Goal: Task Accomplishment & Management: Complete application form

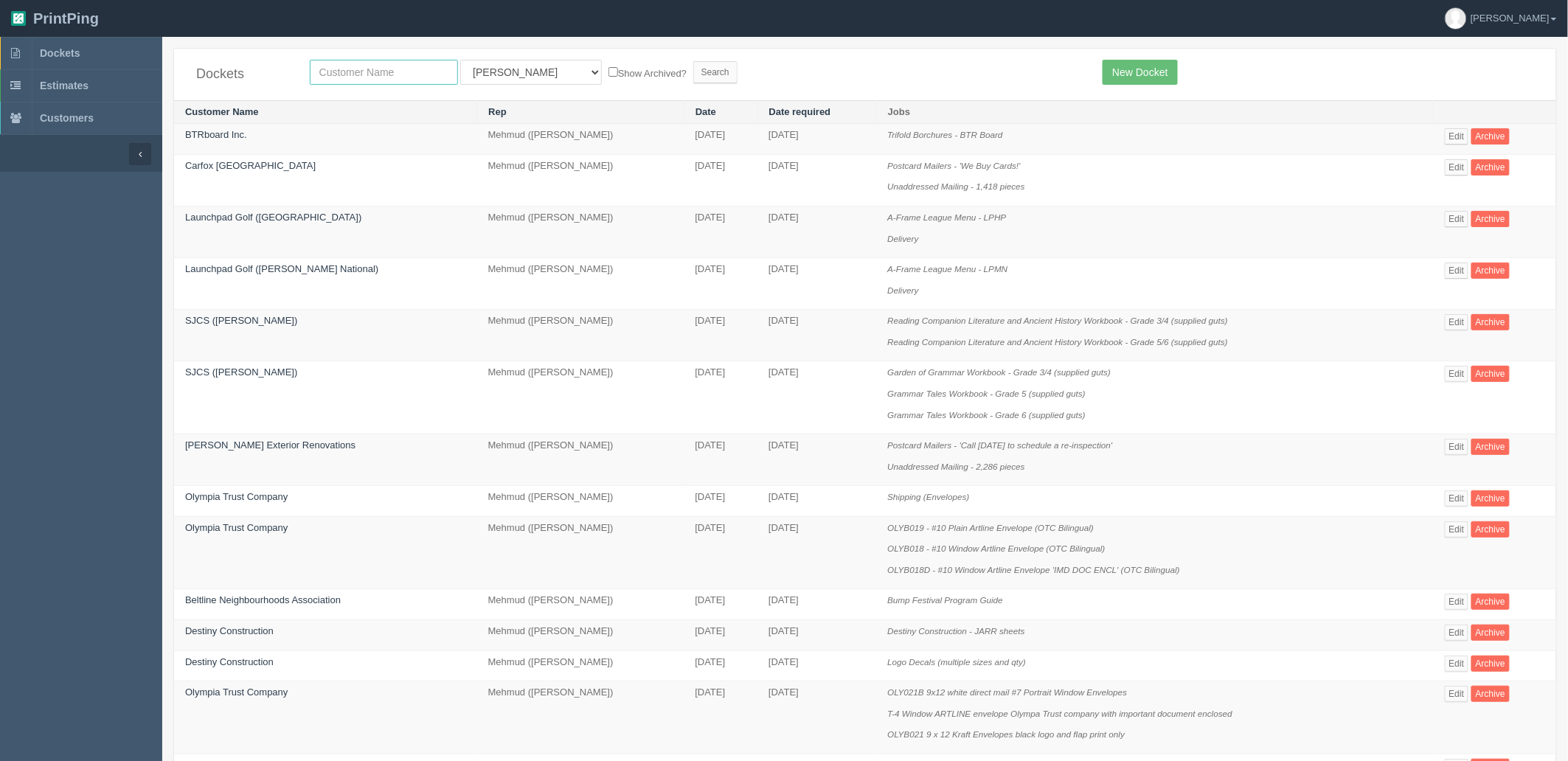
click at [390, 68] on input "text" at bounding box center [383, 73] width 148 height 25
type input "afro"
click at [693, 61] on input "Search" at bounding box center [715, 72] width 44 height 22
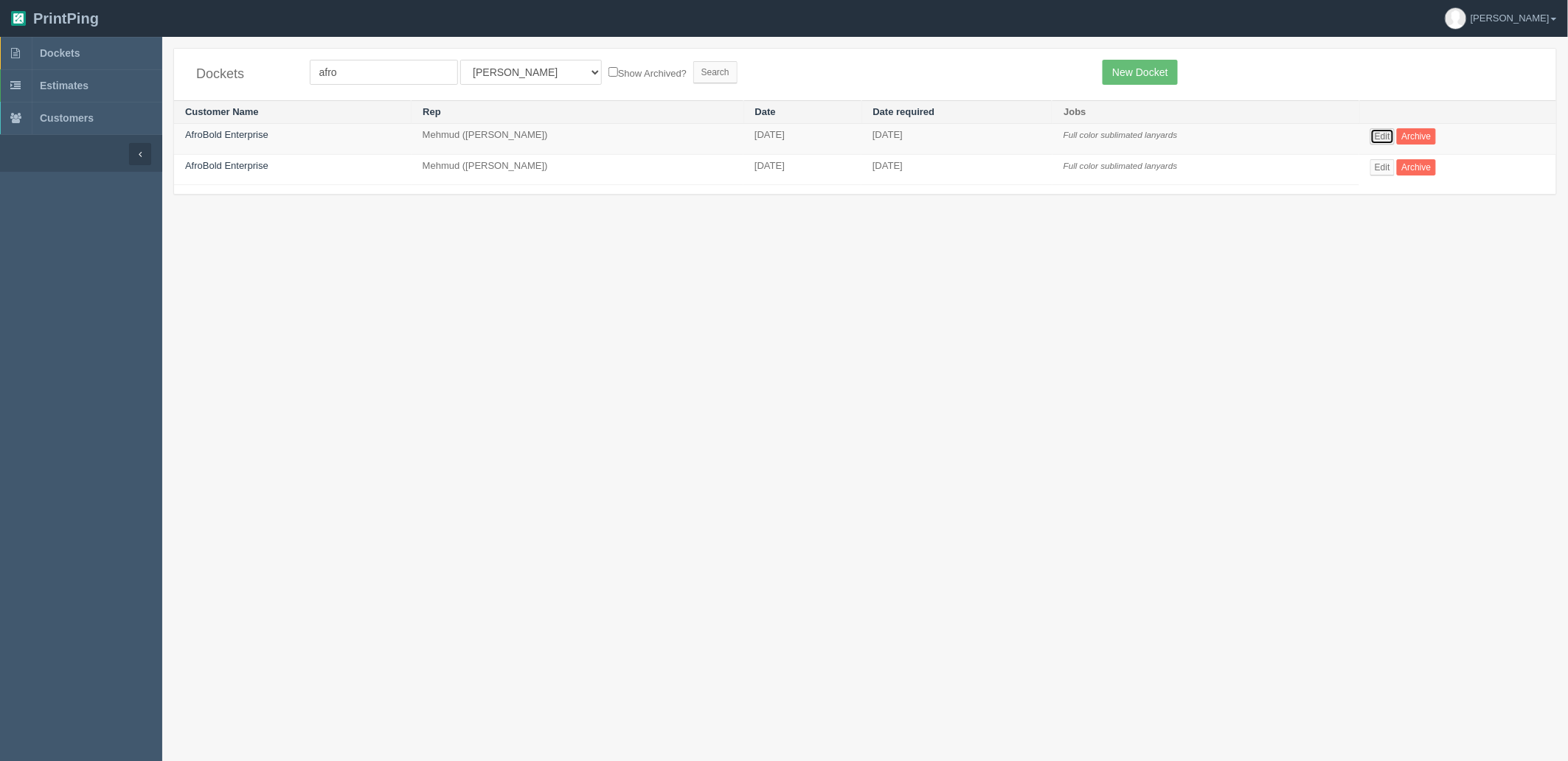
click at [1372, 134] on link "Edit" at bounding box center [1382, 136] width 25 height 16
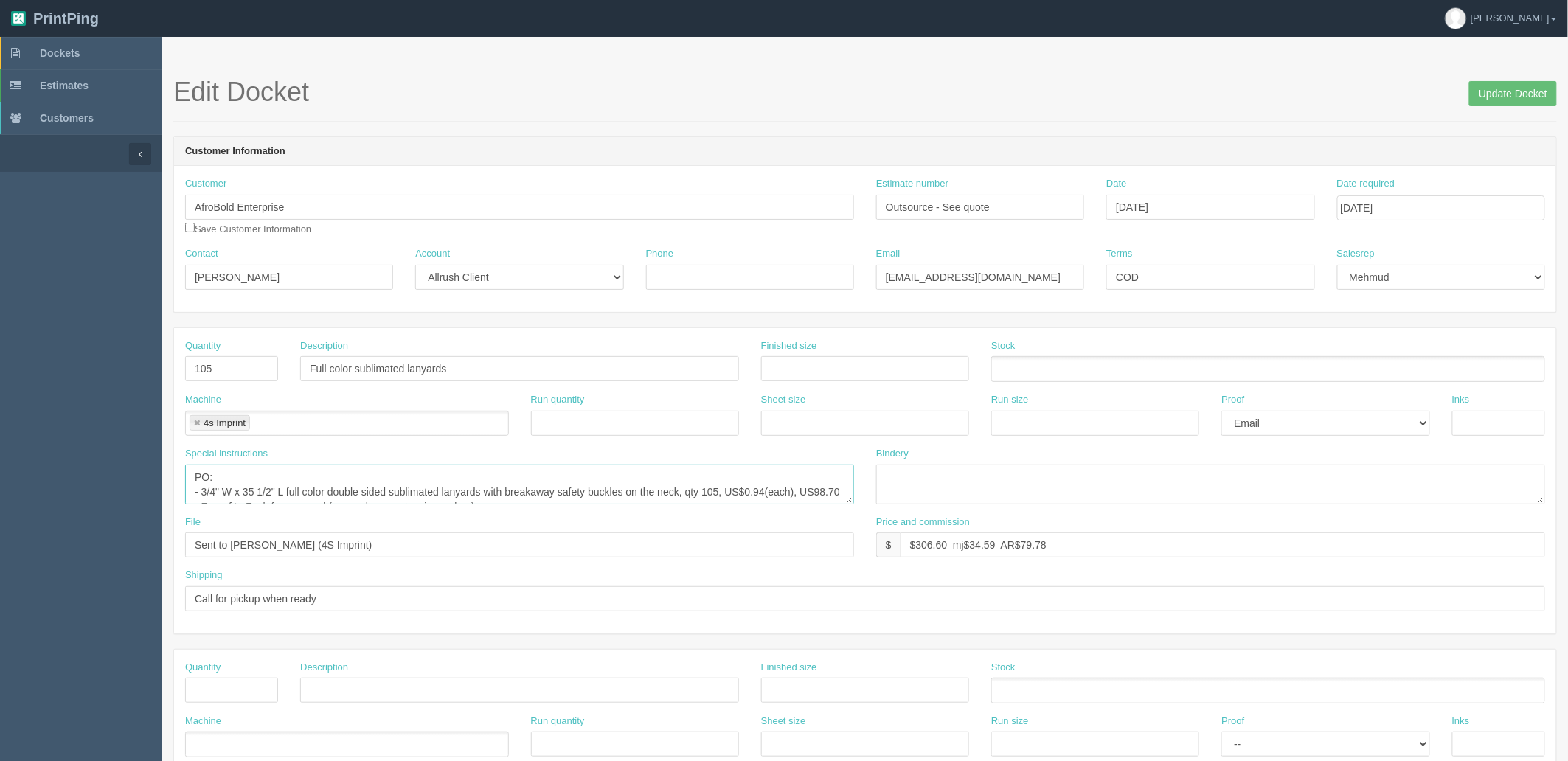
click at [849, 503] on textarea "PO: - 3/4" W x 35 1/2" L full color double sided sublimated lanyards with break…" at bounding box center [519, 485] width 669 height 40
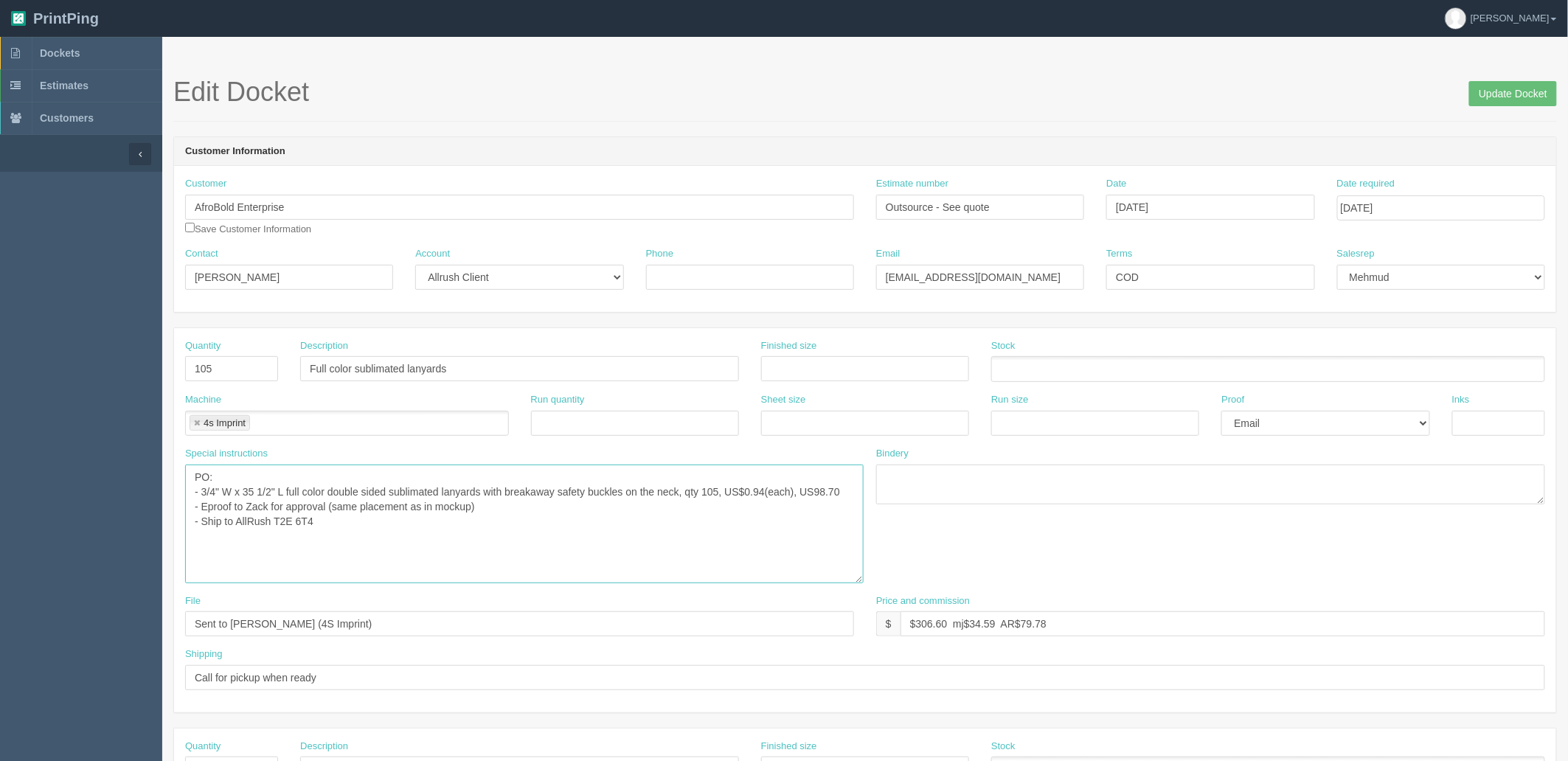
drag, startPoint x: 850, startPoint y: 500, endPoint x: 859, endPoint y: 580, distance: 80.5
click at [859, 580] on textarea "PO: - 3/4" W x 35 1/2" L full color double sided sublimated lanyards with break…" at bounding box center [524, 524] width 679 height 118
click at [497, 534] on textarea "PO: - 3/4" W x 35 1/2" L full color double sided sublimated lanyards with break…" at bounding box center [524, 524] width 679 height 118
click at [540, 521] on textarea "PO: - 3/4" W x 35 1/2" L full color double sided sublimated lanyards with break…" at bounding box center [524, 524] width 679 height 118
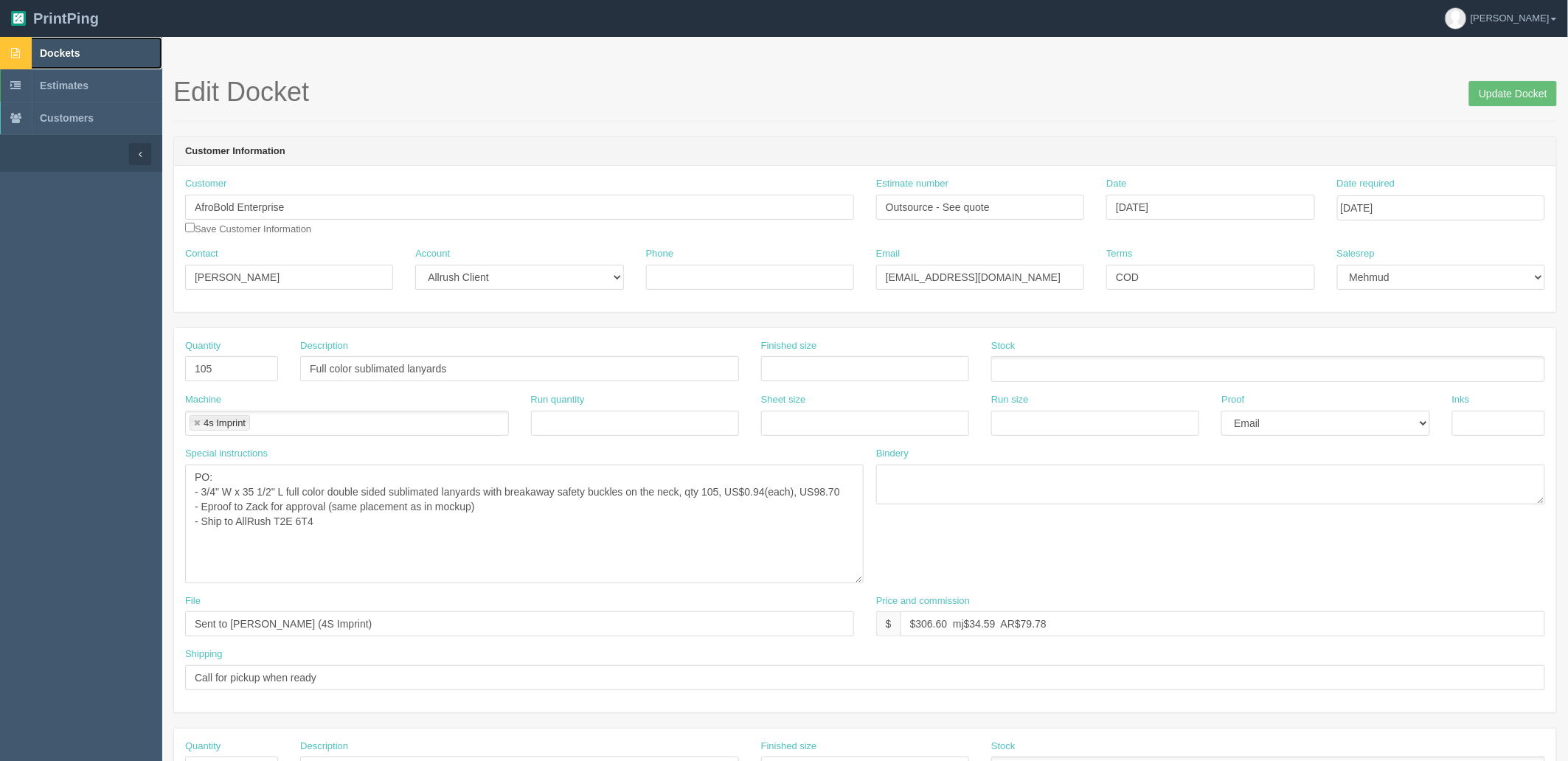
click at [99, 49] on link "Dockets" at bounding box center [81, 53] width 162 height 32
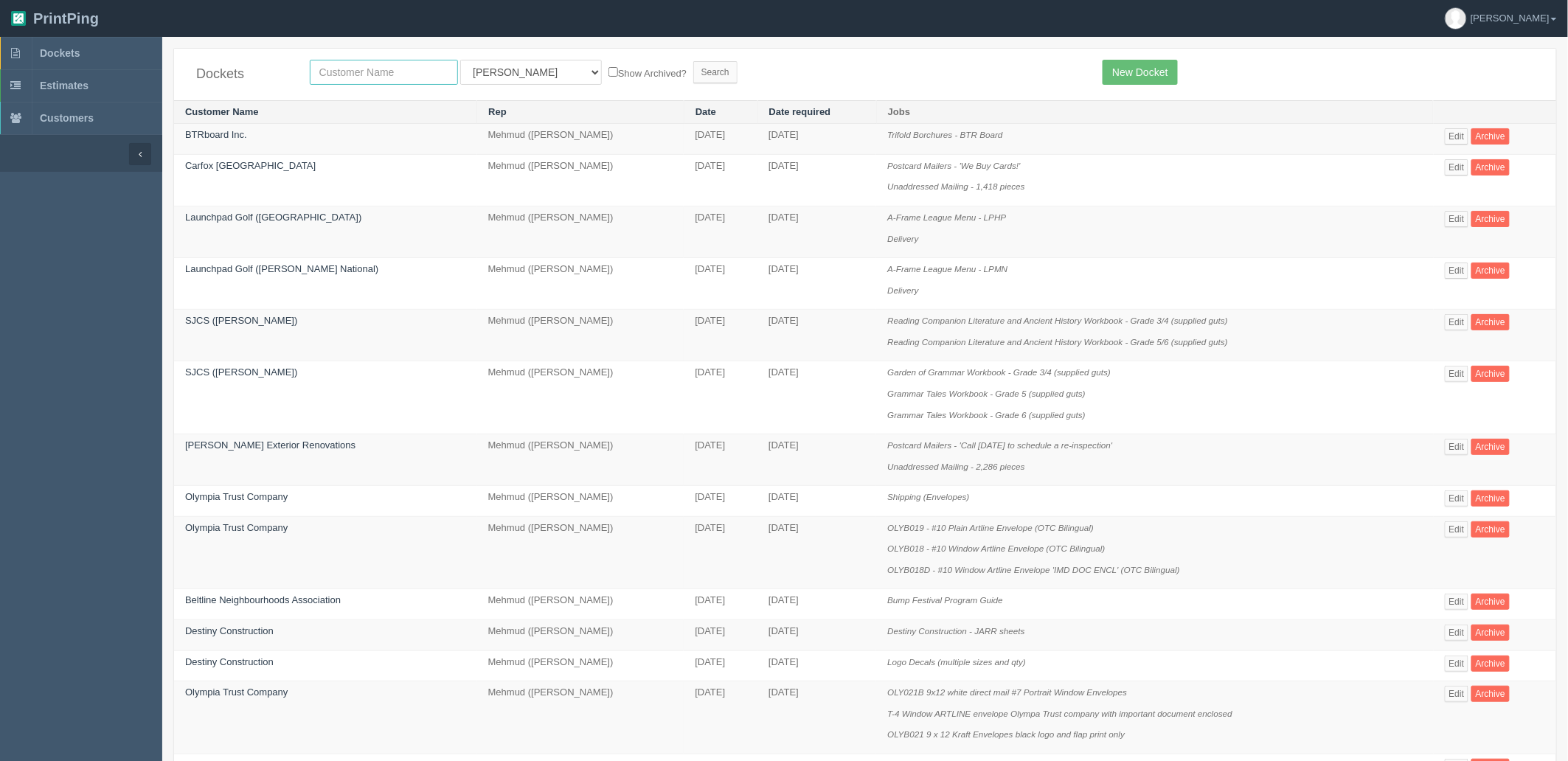
click at [387, 71] on input "text" at bounding box center [383, 73] width 148 height 25
type input "olympi"
click at [693, 61] on input "Search" at bounding box center [715, 72] width 44 height 22
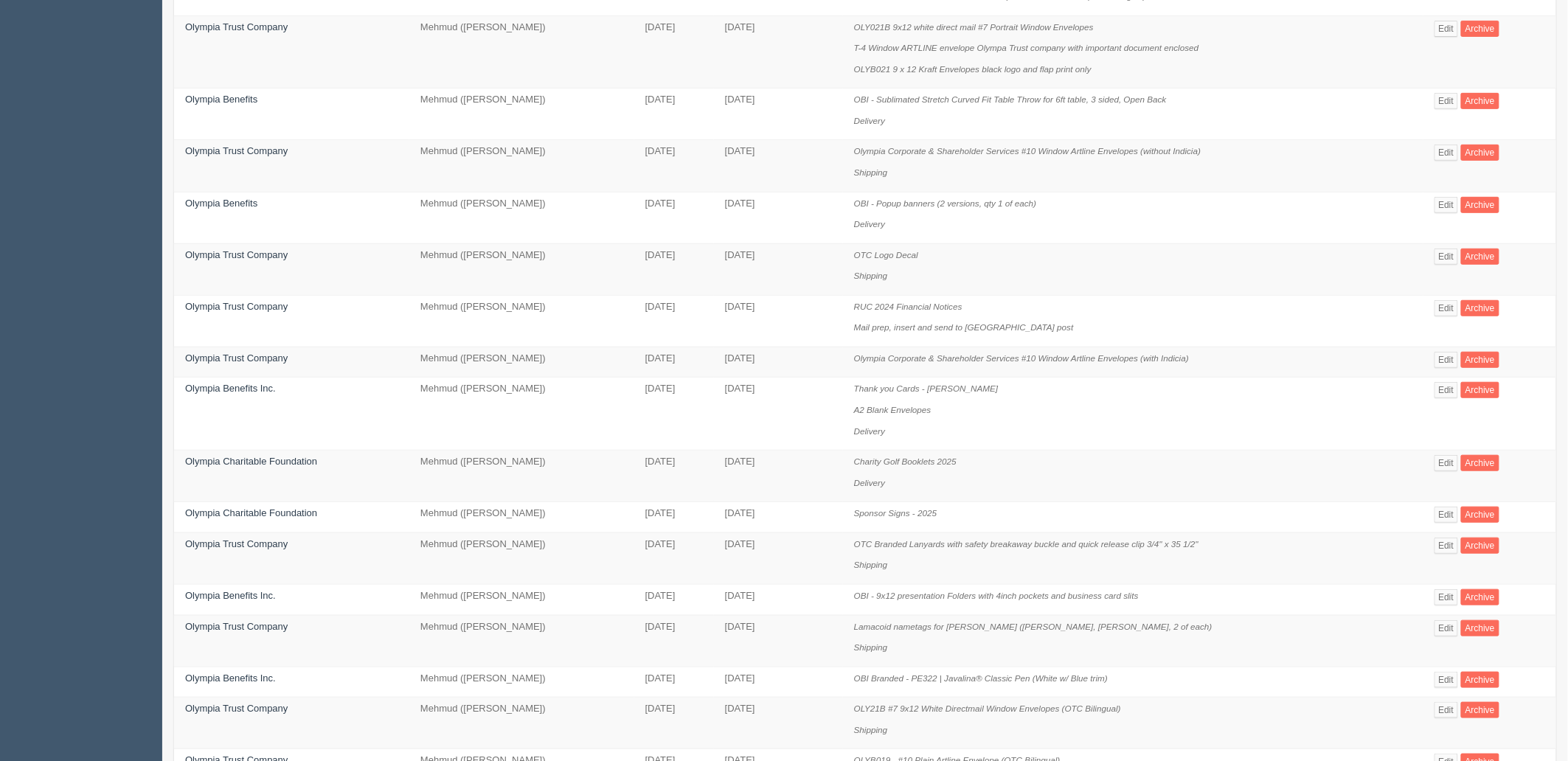
scroll to position [698, 0]
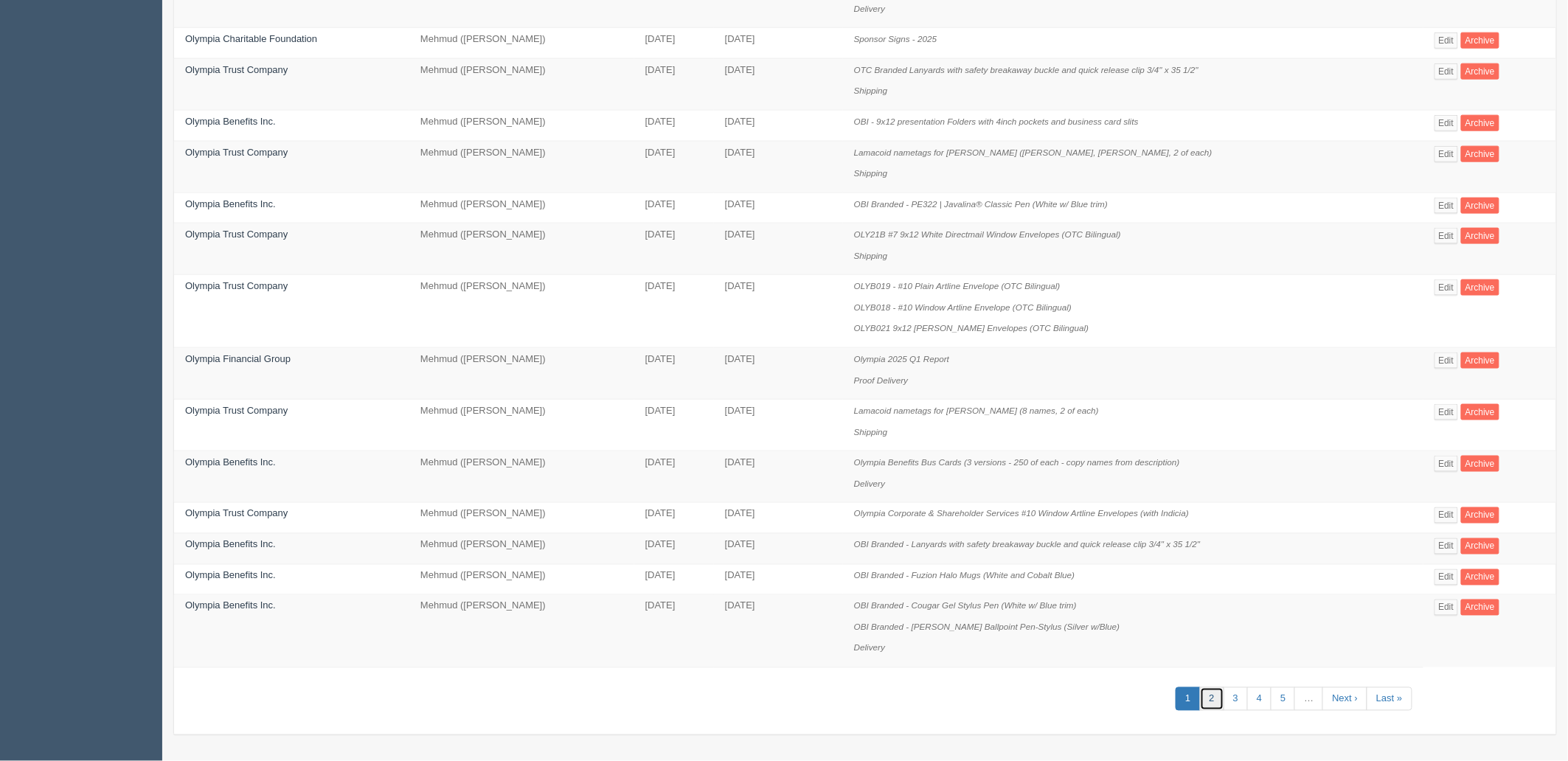
click at [1206, 701] on link "2" at bounding box center [1211, 699] width 25 height 25
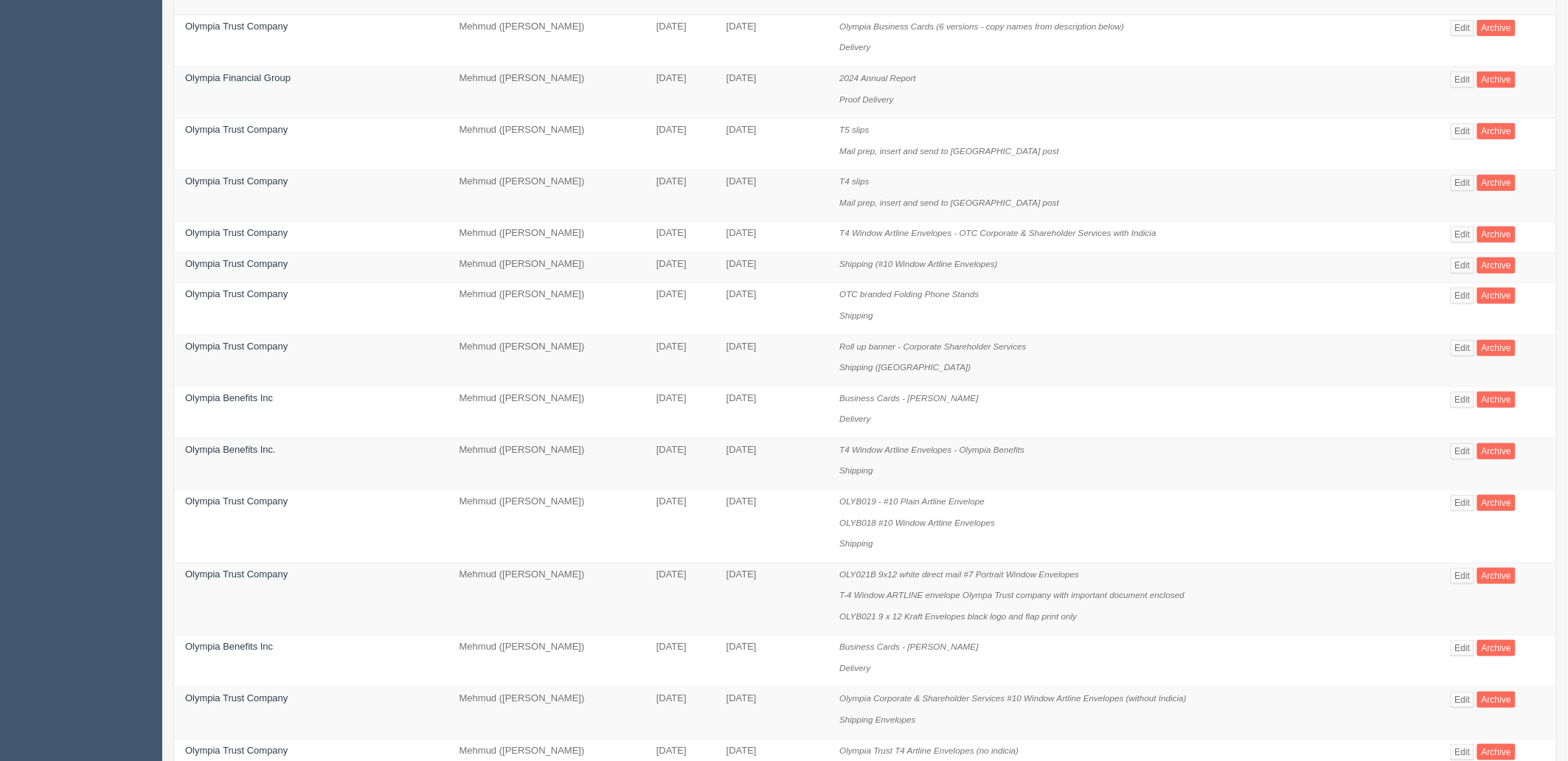
scroll to position [327, 0]
click at [1462, 399] on link "Edit" at bounding box center [1462, 397] width 25 height 16
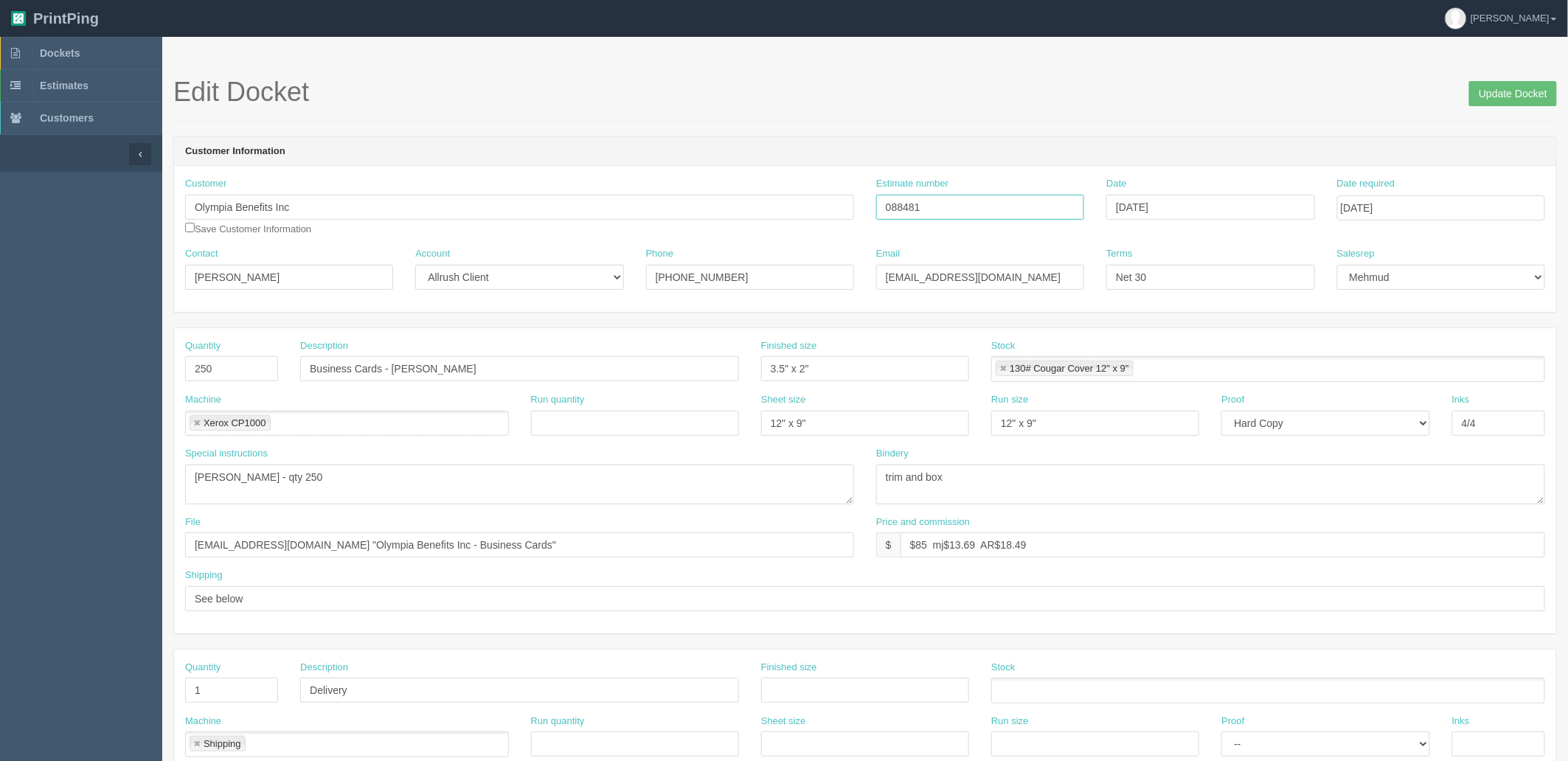
drag, startPoint x: 514, startPoint y: 190, endPoint x: 206, endPoint y: 233, distance: 311.0
click at [297, 219] on div "Customer Olympia Benefits Inc Save Customer Information Estimate number 088481 …" at bounding box center [865, 211] width 1382 height 70
click at [951, 206] on input "088481" at bounding box center [980, 207] width 208 height 25
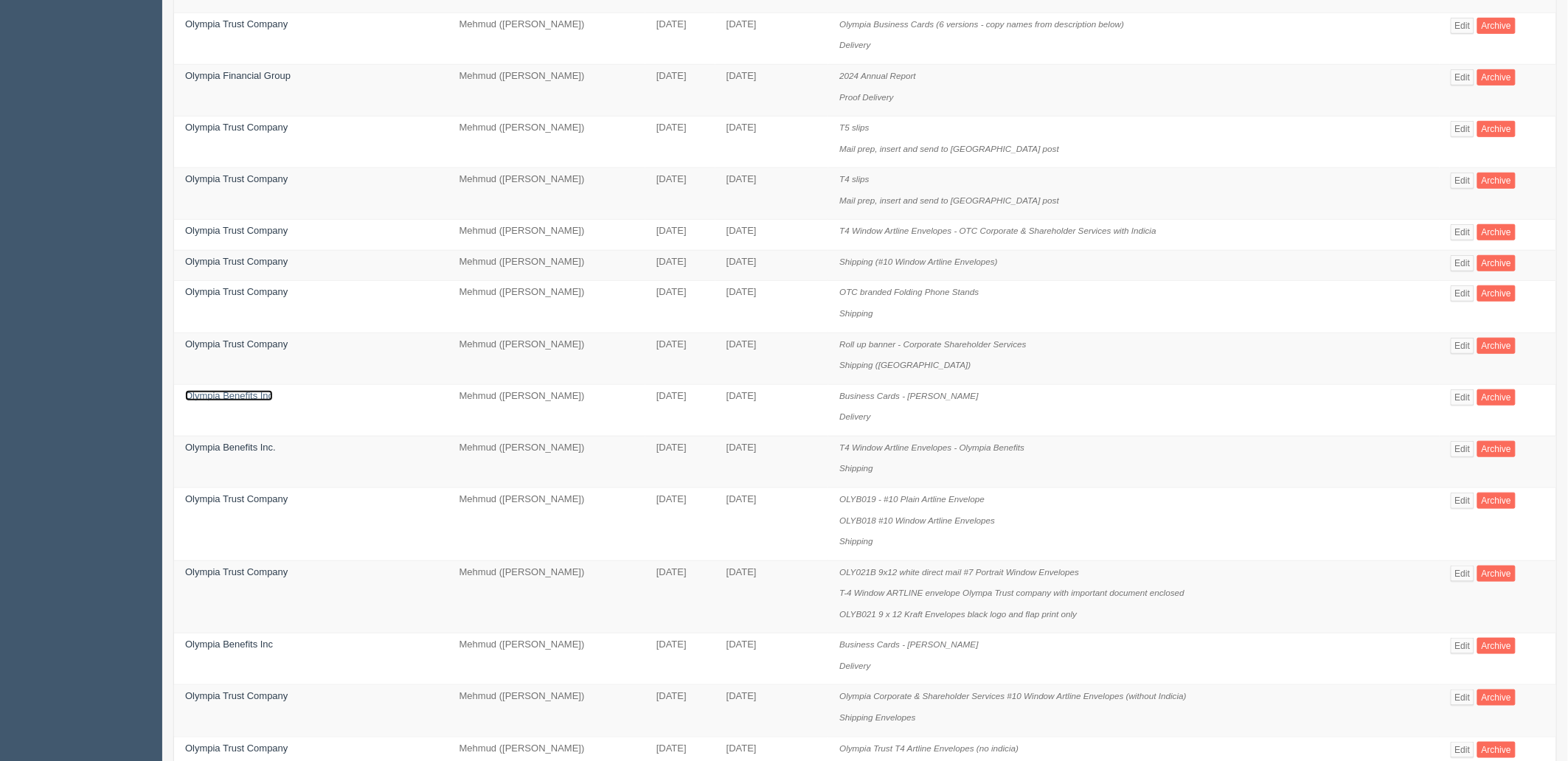
click at [254, 396] on link "Olympia Benefits Inc" at bounding box center [229, 396] width 88 height 11
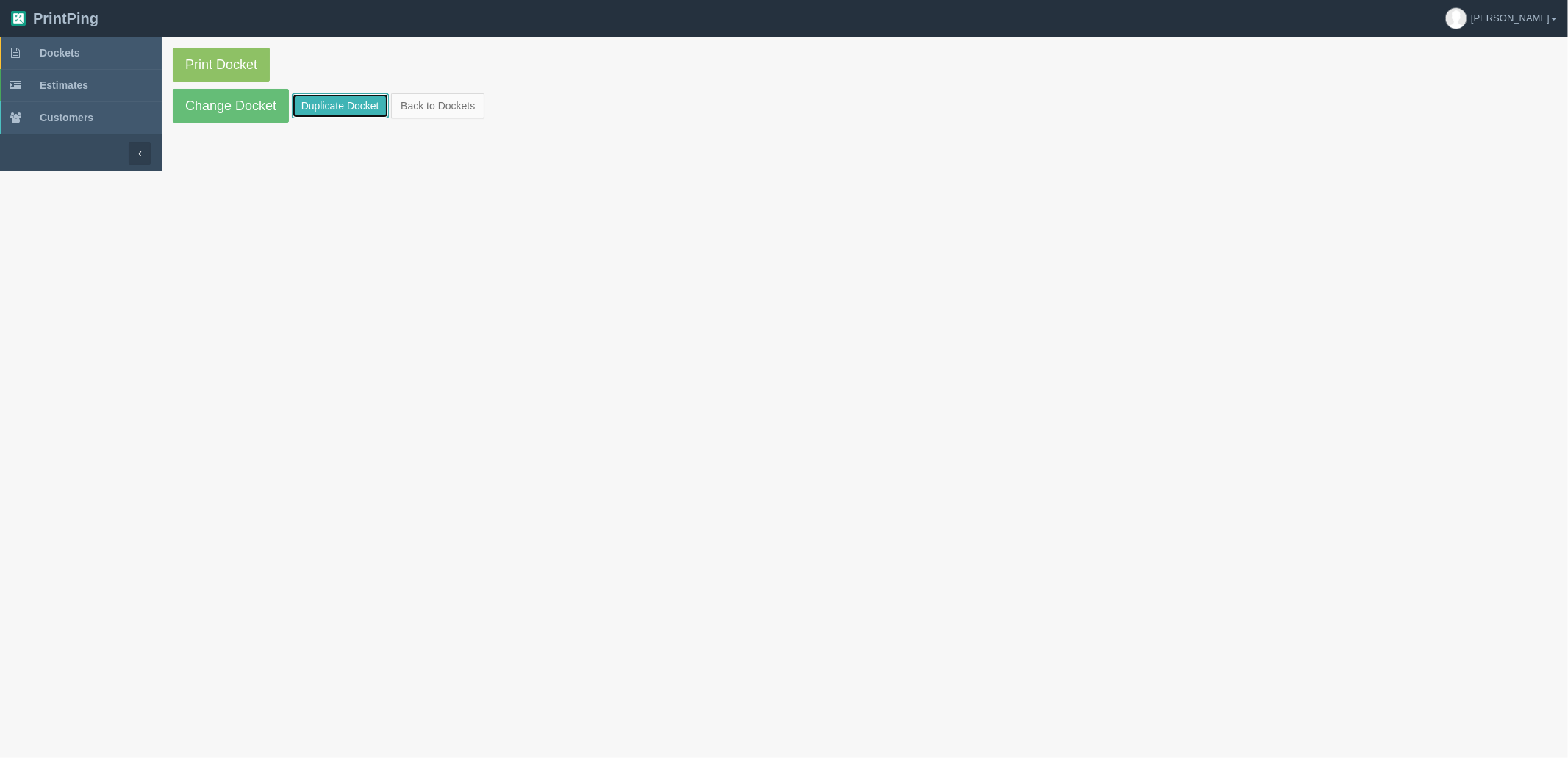
click at [357, 106] on link "Duplicate Docket" at bounding box center [340, 106] width 97 height 25
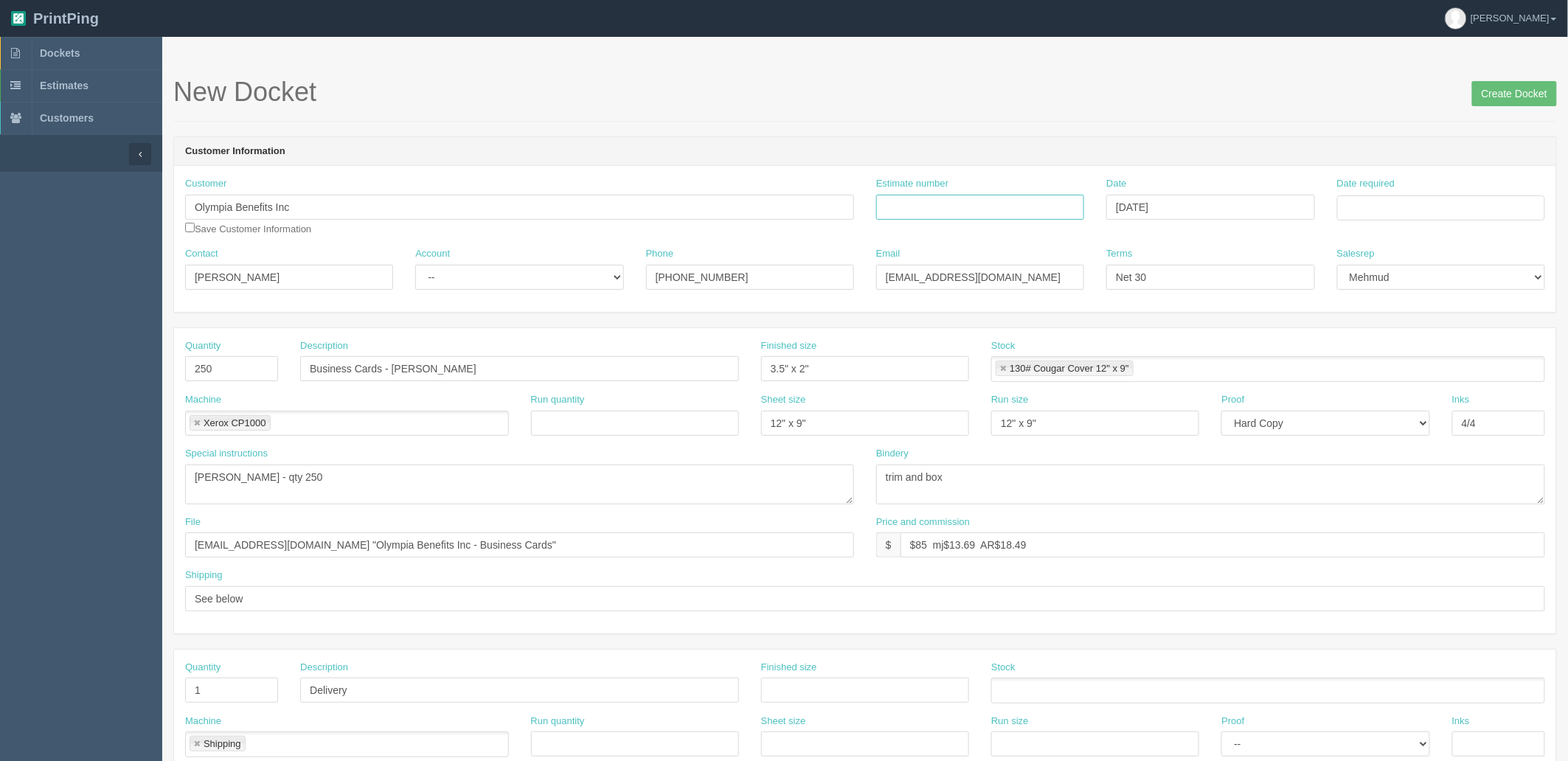
click at [971, 198] on input "Estimate number" at bounding box center [980, 207] width 208 height 25
paste input "088481"
type input "088481"
click at [1379, 210] on input "Date required" at bounding box center [1441, 208] width 208 height 25
click at [1394, 326] on td "12" at bounding box center [1391, 328] width 19 height 21
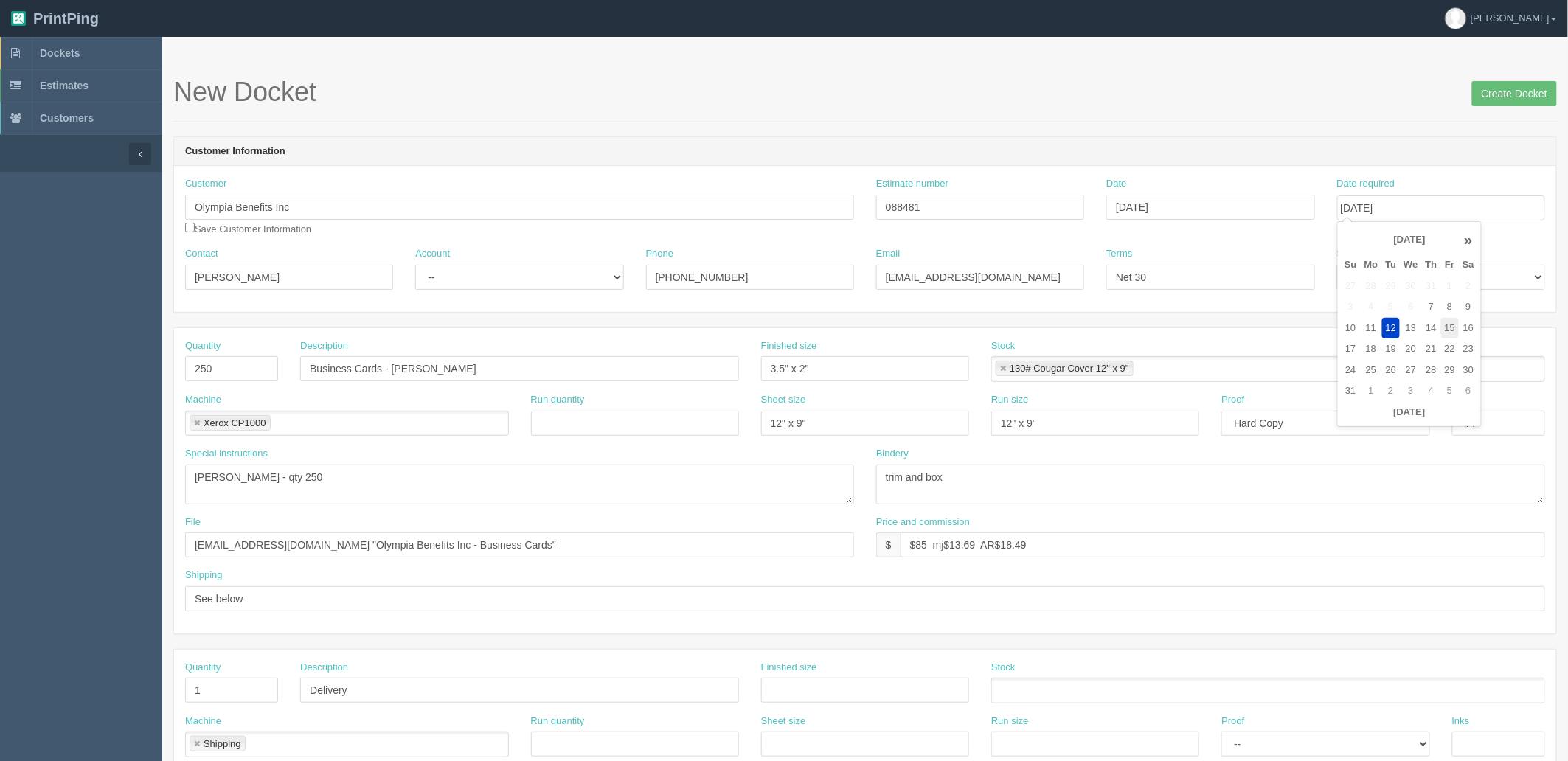
click at [1447, 329] on td "15" at bounding box center [1450, 328] width 18 height 21
type input "[DATE]"
drag, startPoint x: 721, startPoint y: 106, endPoint x: 292, endPoint y: 246, distance: 451.3
click at [713, 106] on h1 "New Docket Create Docket" at bounding box center [865, 92] width 1384 height 30
click at [483, 286] on select "-- Existing Client Allrush Client Rep Client" at bounding box center [519, 277] width 208 height 25
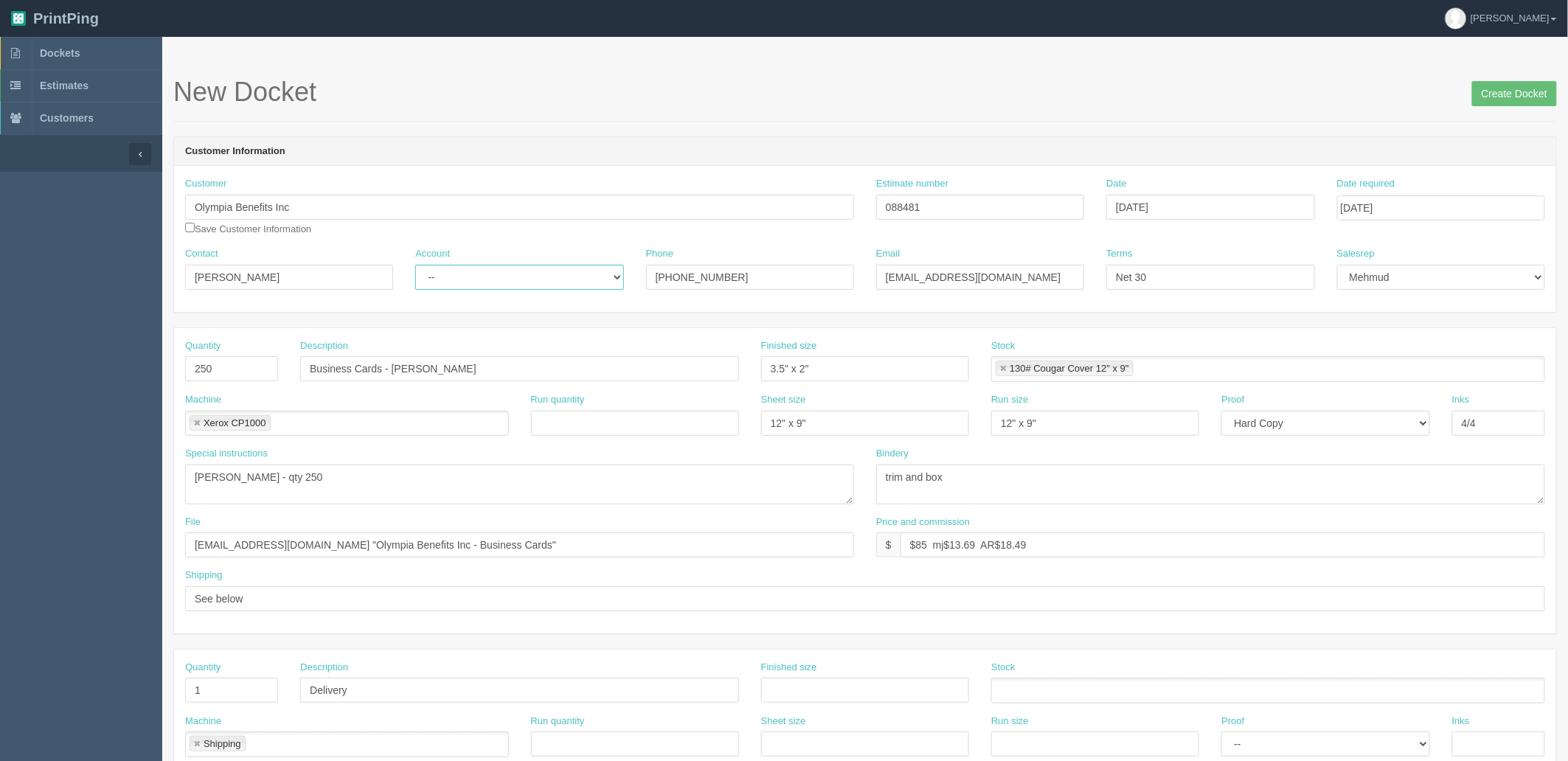
select select "Allrush Client"
click at [415, 265] on select "-- Existing Client Allrush Client Rep Client" at bounding box center [519, 277] width 208 height 25
drag, startPoint x: 394, startPoint y: 365, endPoint x: 738, endPoint y: 364, distance: 344.0
click at [762, 365] on div "Quantity 250 Description Business Cards - Melissa Wolstenholme Finished size 3.…" at bounding box center [865, 366] width 1382 height 54
paste input "ichelle Macdonald"
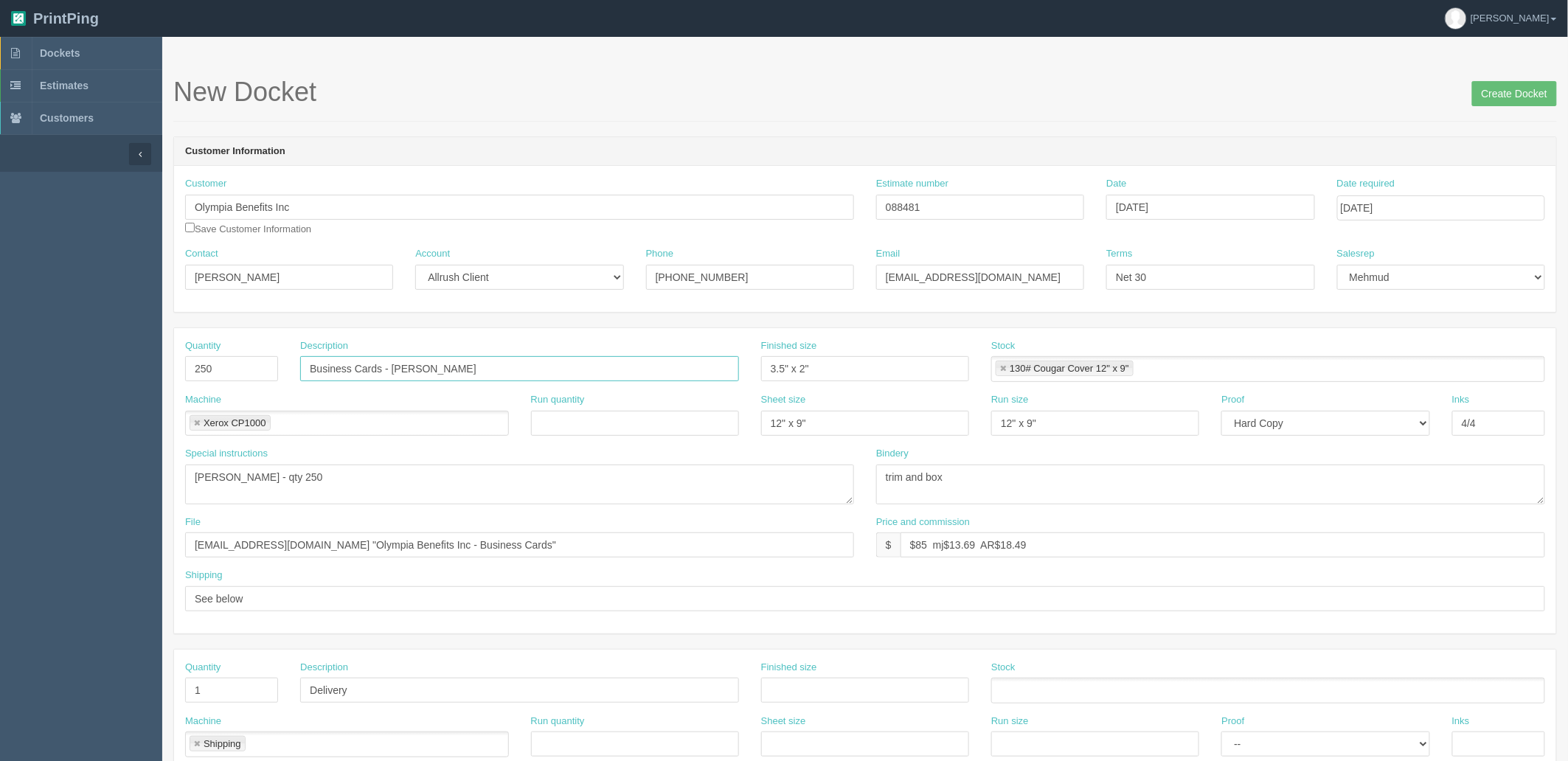
type input "Business Cards - [PERSON_NAME]"
drag, startPoint x: 303, startPoint y: 472, endPoint x: 56, endPoint y: 476, distance: 247.0
click at [56, 476] on section "Dockets Estimates Customers" at bounding box center [784, 688] width 1568 height 1303
paste textarea "ichelle Macdonald"
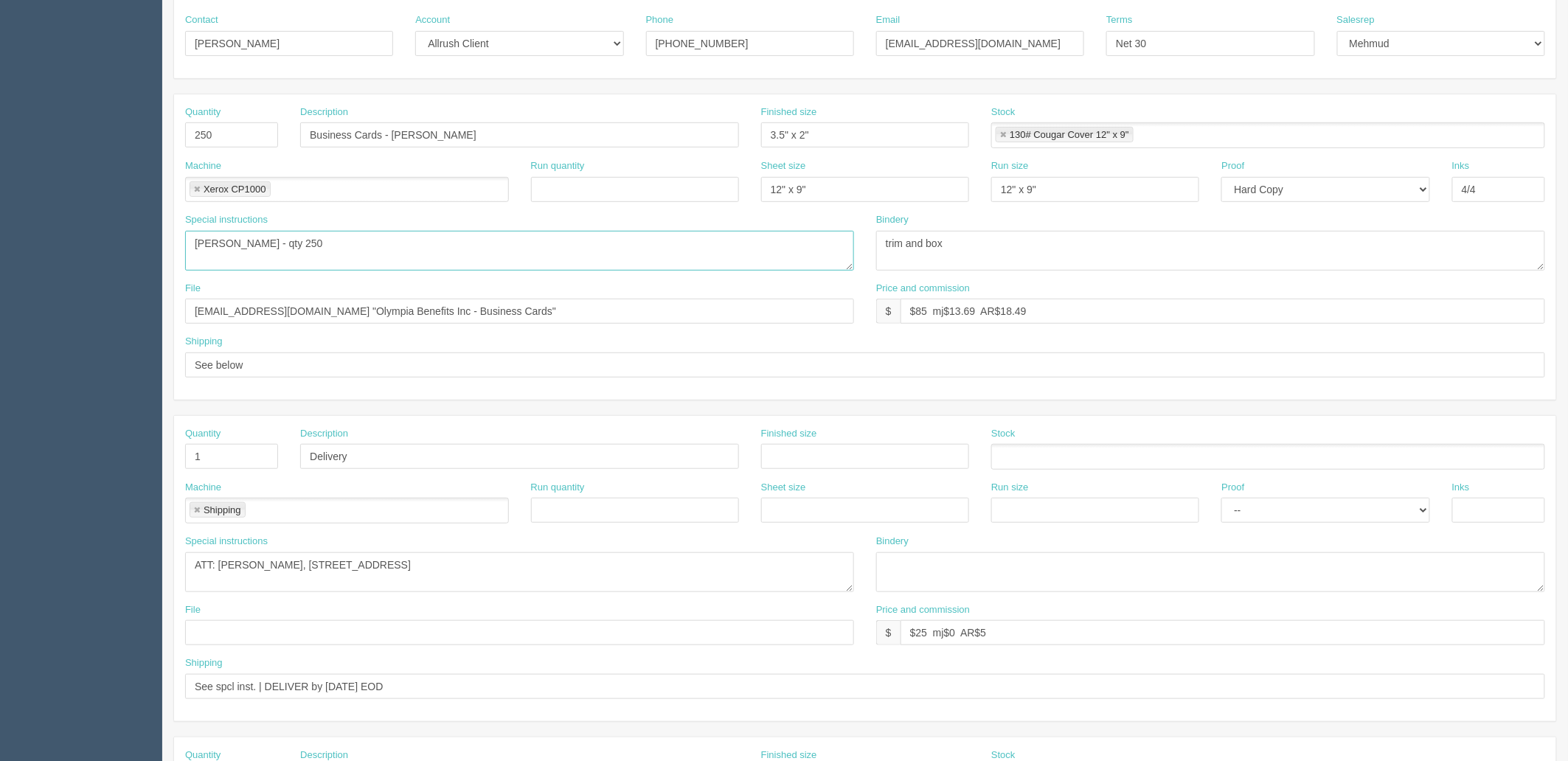
scroll to position [409, 0]
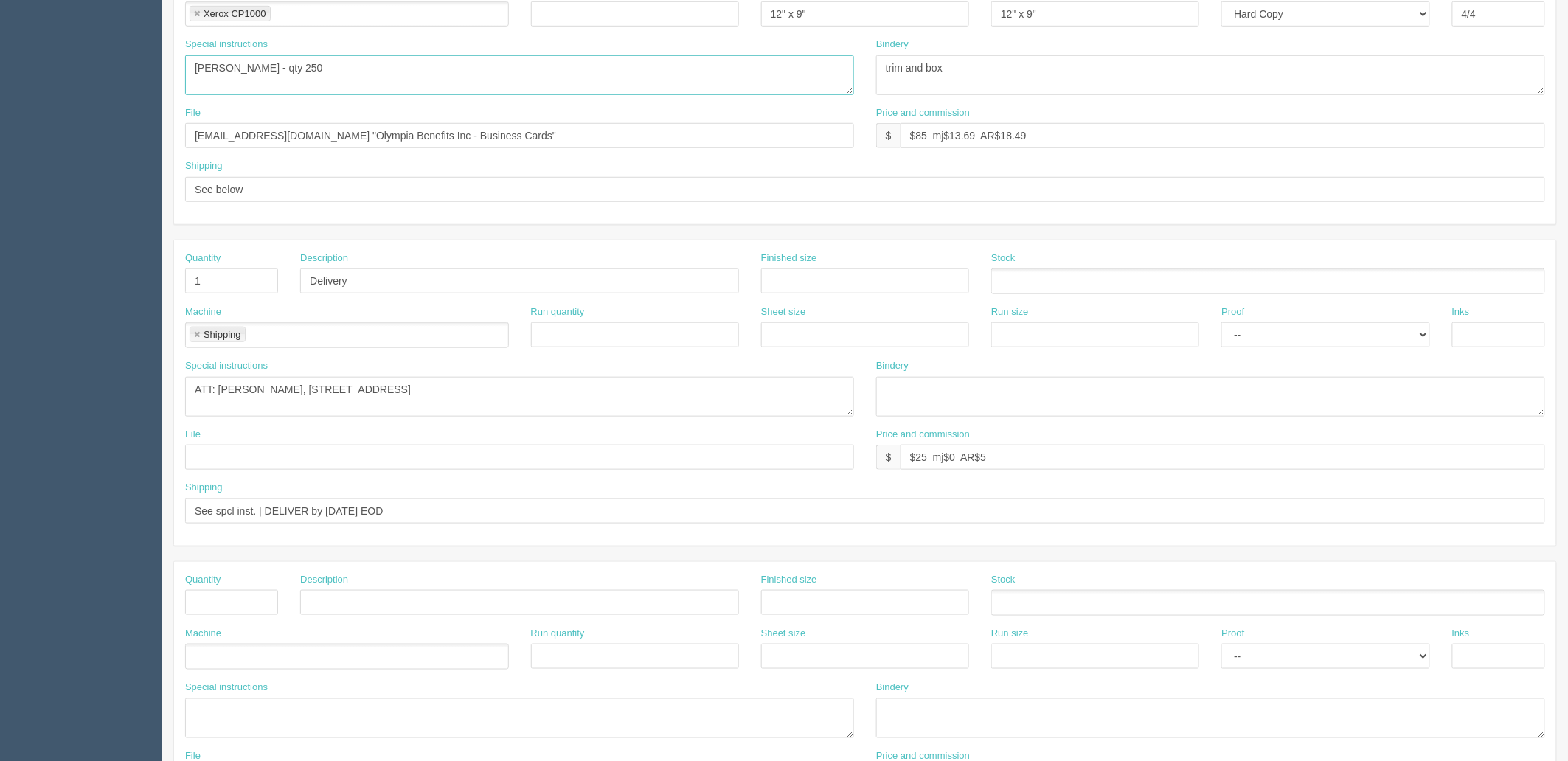
type textarea "Michelle Macdonald - qty 250"
click at [325, 505] on input "See spcl inst. | DELIVER by TUESDAY EOD" at bounding box center [865, 512] width 1360 height 25
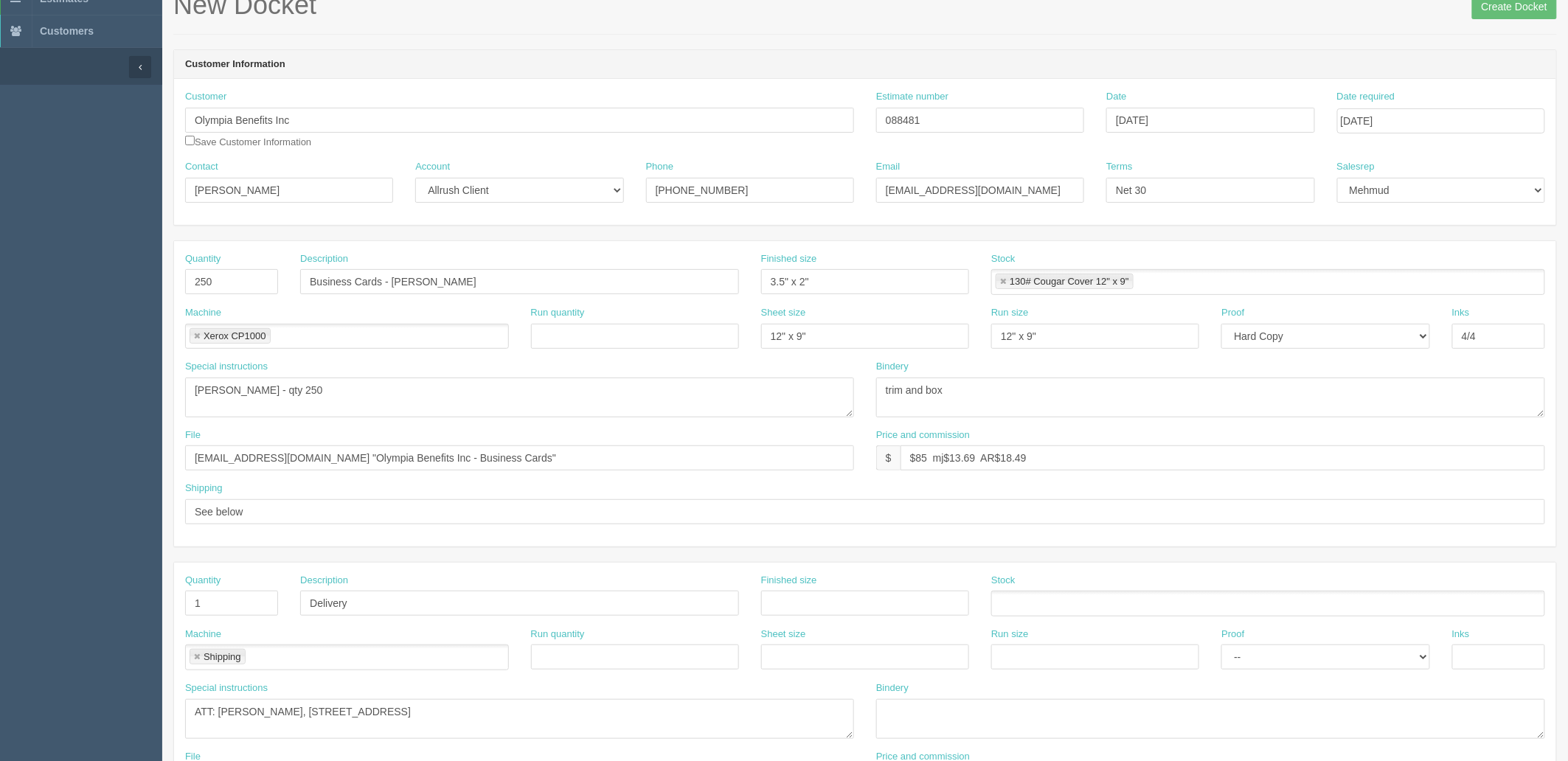
scroll to position [0, 0]
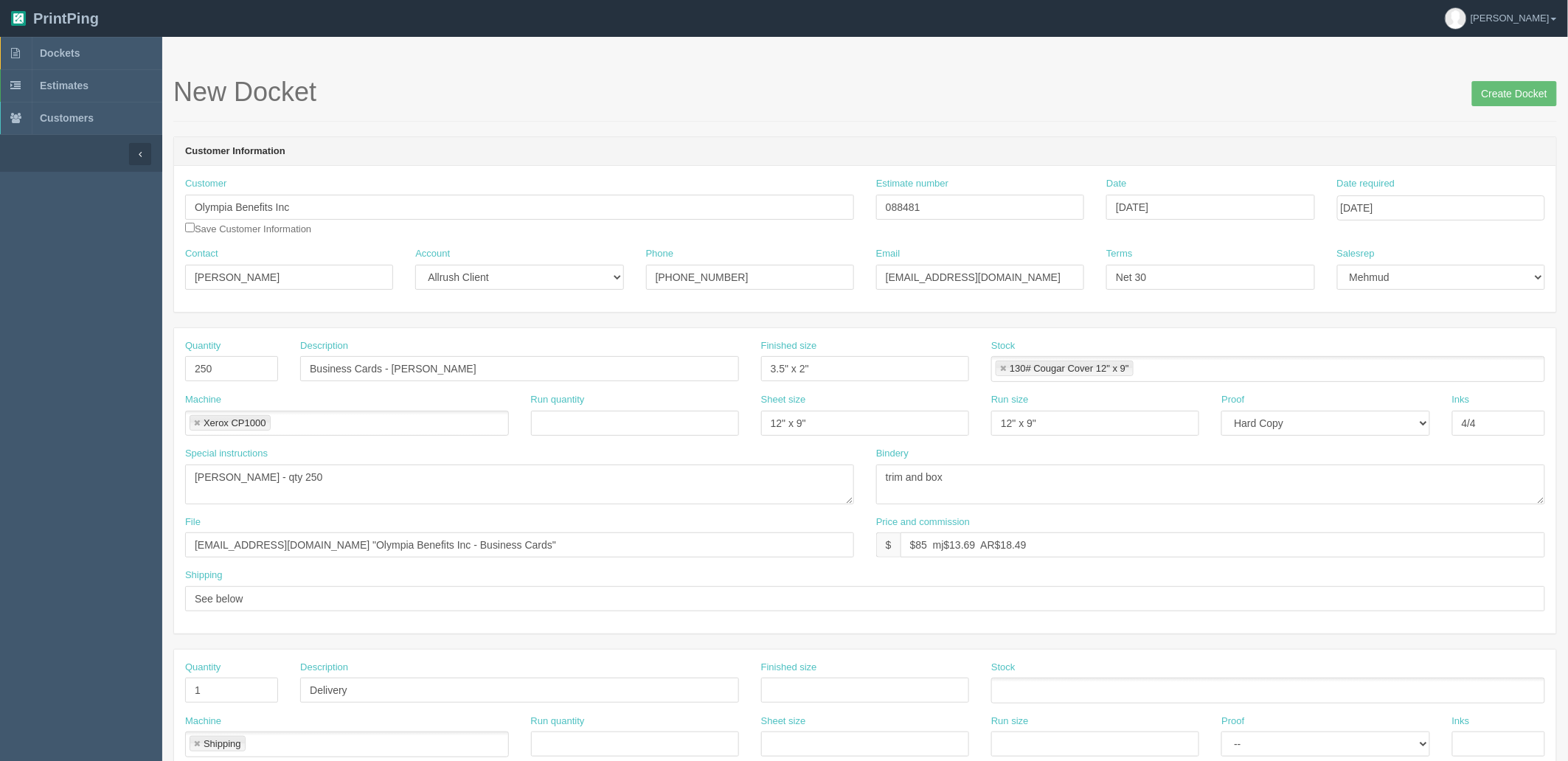
type input "See spcl inst. | DELIVER by FRIDAY EOD"
drag, startPoint x: 239, startPoint y: 207, endPoint x: 814, endPoint y: 144, distance: 578.4
click at [814, 151] on div "Customer Information Customer Olympia Benefits Inc Save Customer Information Es…" at bounding box center [865, 224] width 1384 height 177
click at [281, 211] on input "Olympia Trust" at bounding box center [519, 207] width 669 height 25
type input "Olympia Benefits Inc"
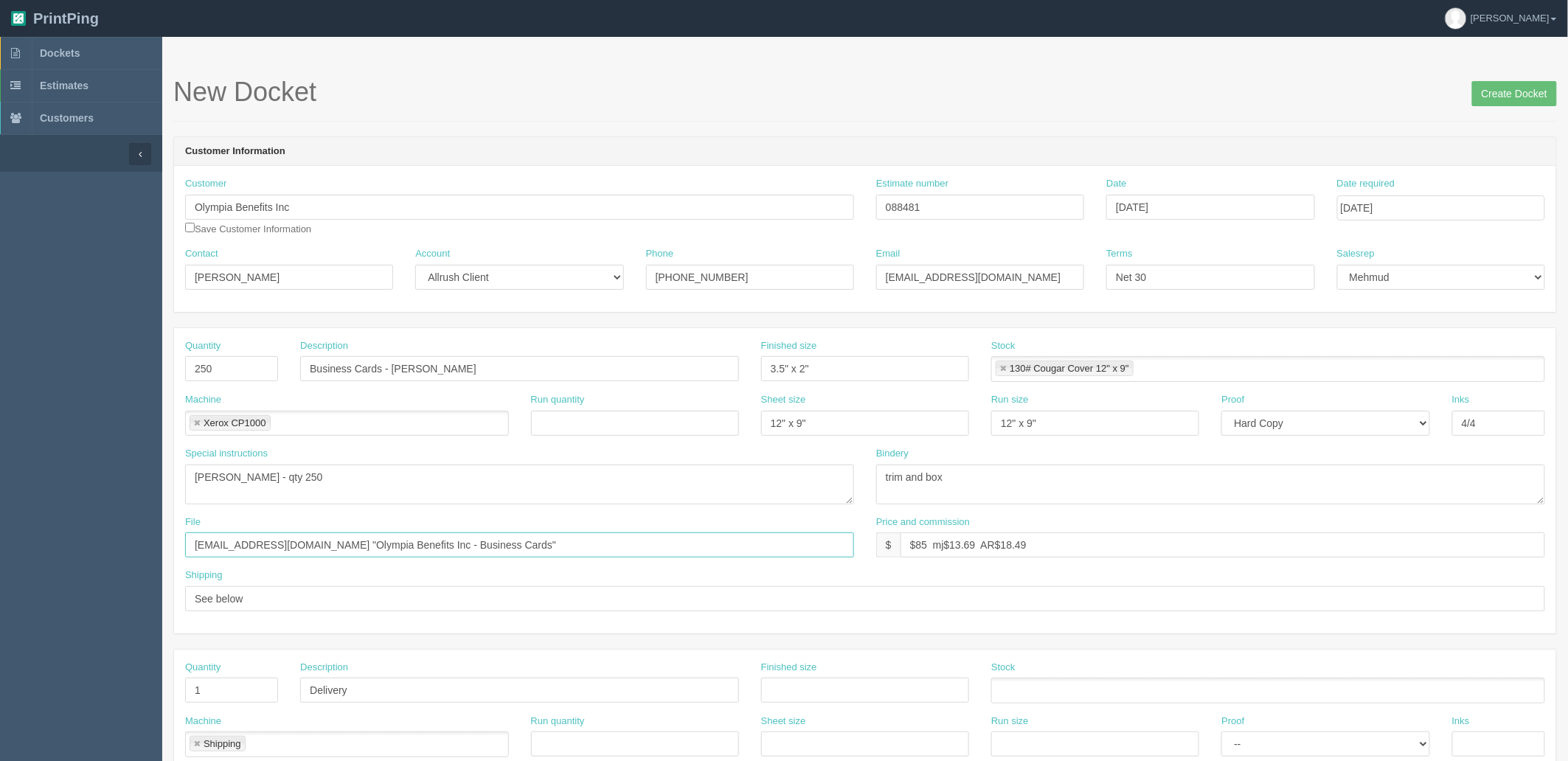
click at [489, 548] on input "files@allrush.ca "Olympia Benefits Inc - Business Cards"" at bounding box center [519, 545] width 669 height 25
click at [1515, 96] on input "Create Docket" at bounding box center [1514, 94] width 85 height 25
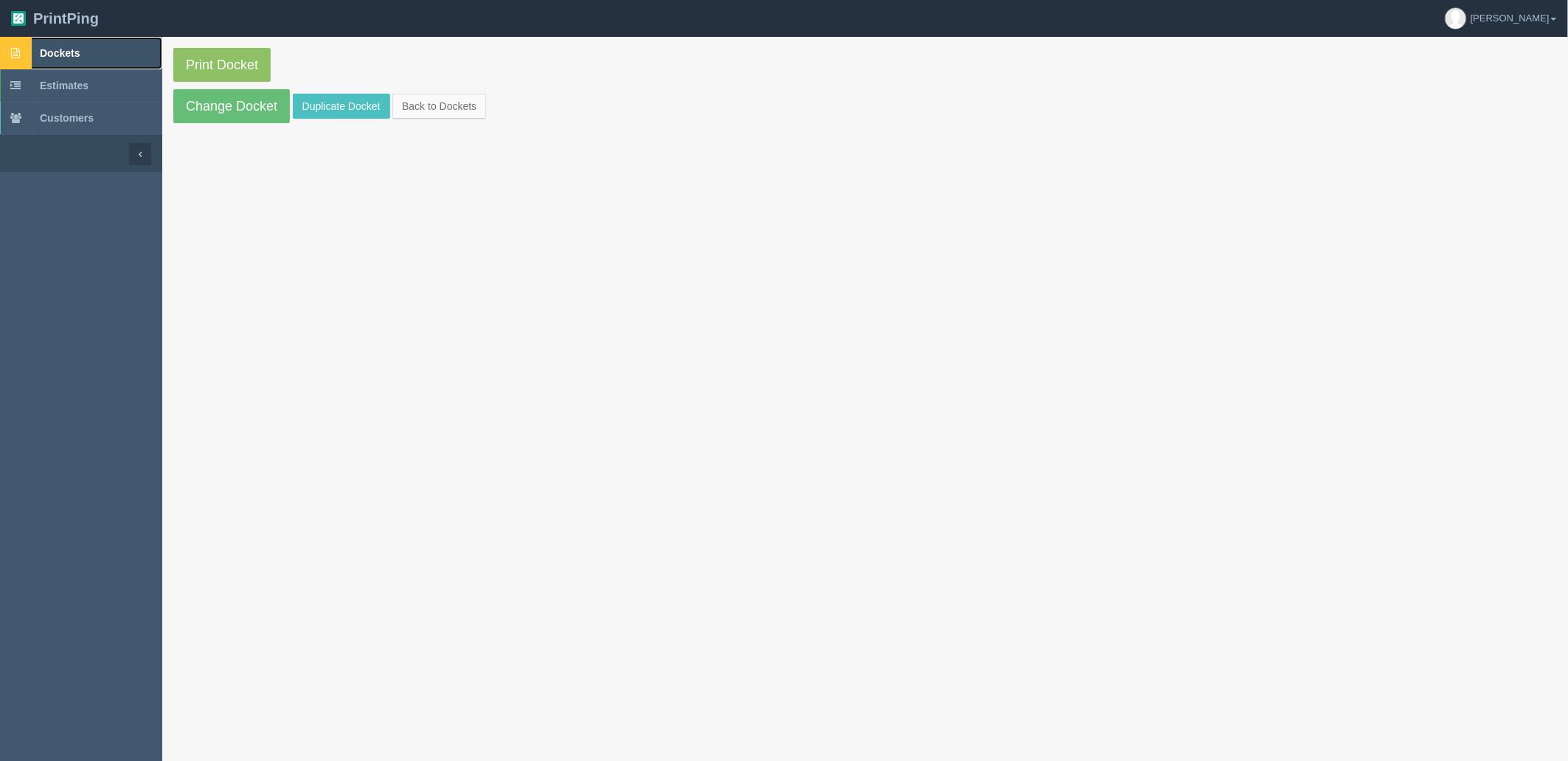
drag, startPoint x: 97, startPoint y: 52, endPoint x: 83, endPoint y: 63, distance: 17.8
click at [97, 52] on link "Dockets" at bounding box center [81, 53] width 162 height 32
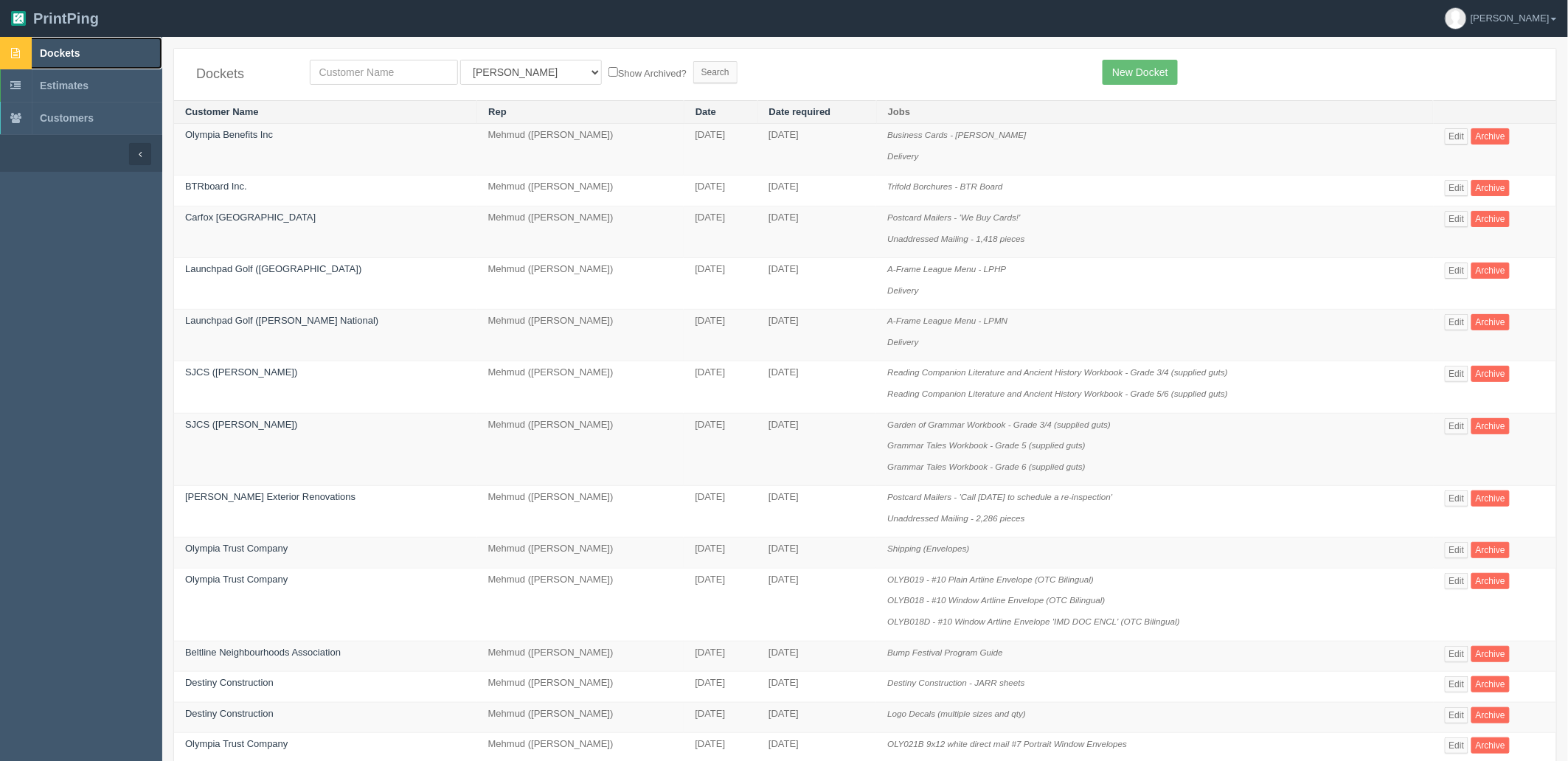
click at [68, 53] on span "Dockets" at bounding box center [59, 53] width 40 height 12
click at [399, 72] on input "text" at bounding box center [383, 73] width 148 height 25
type input "pdc"
click at [693, 61] on input "Search" at bounding box center [715, 72] width 44 height 22
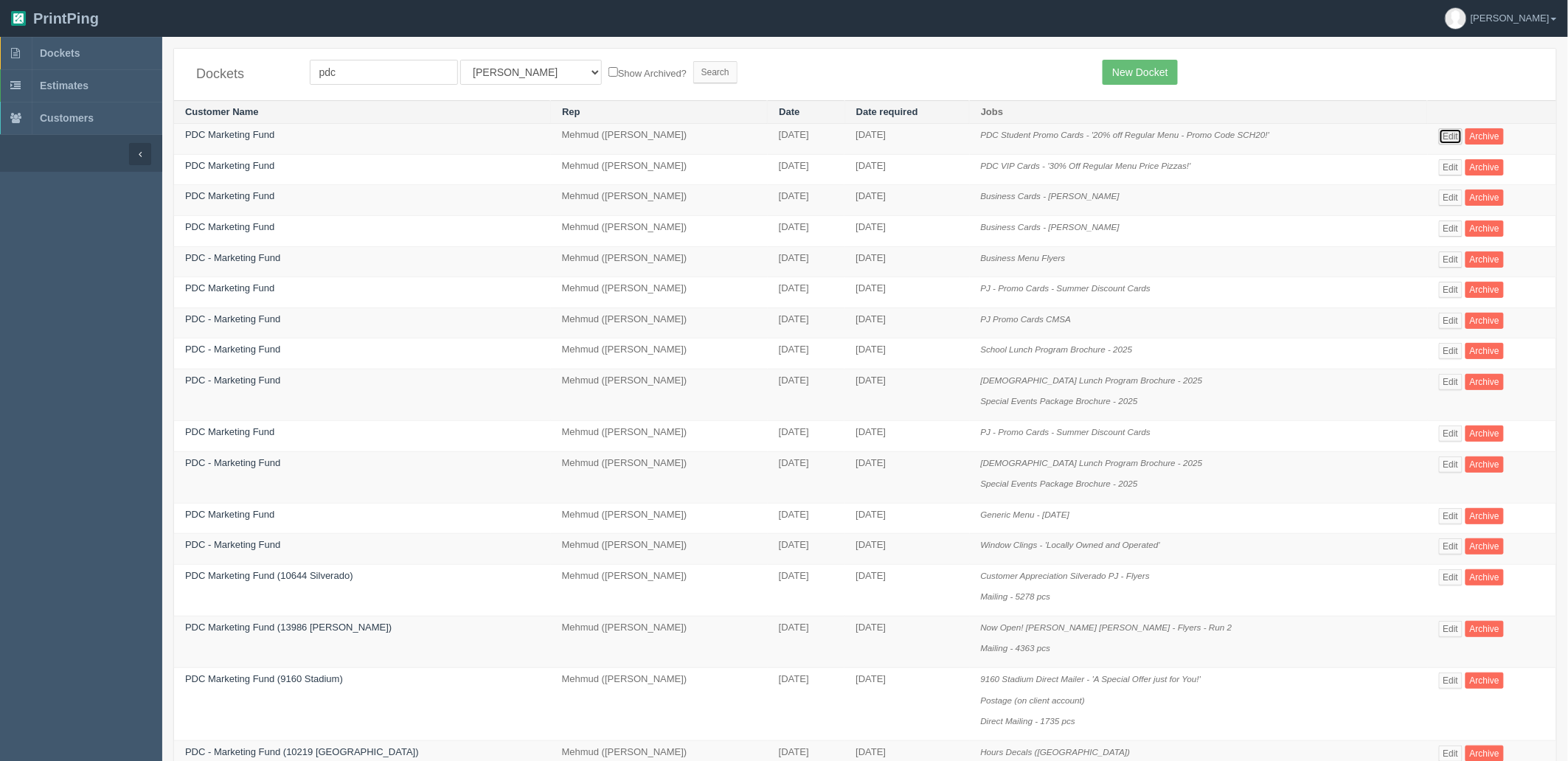
click at [1448, 137] on link "Edit" at bounding box center [1451, 136] width 25 height 16
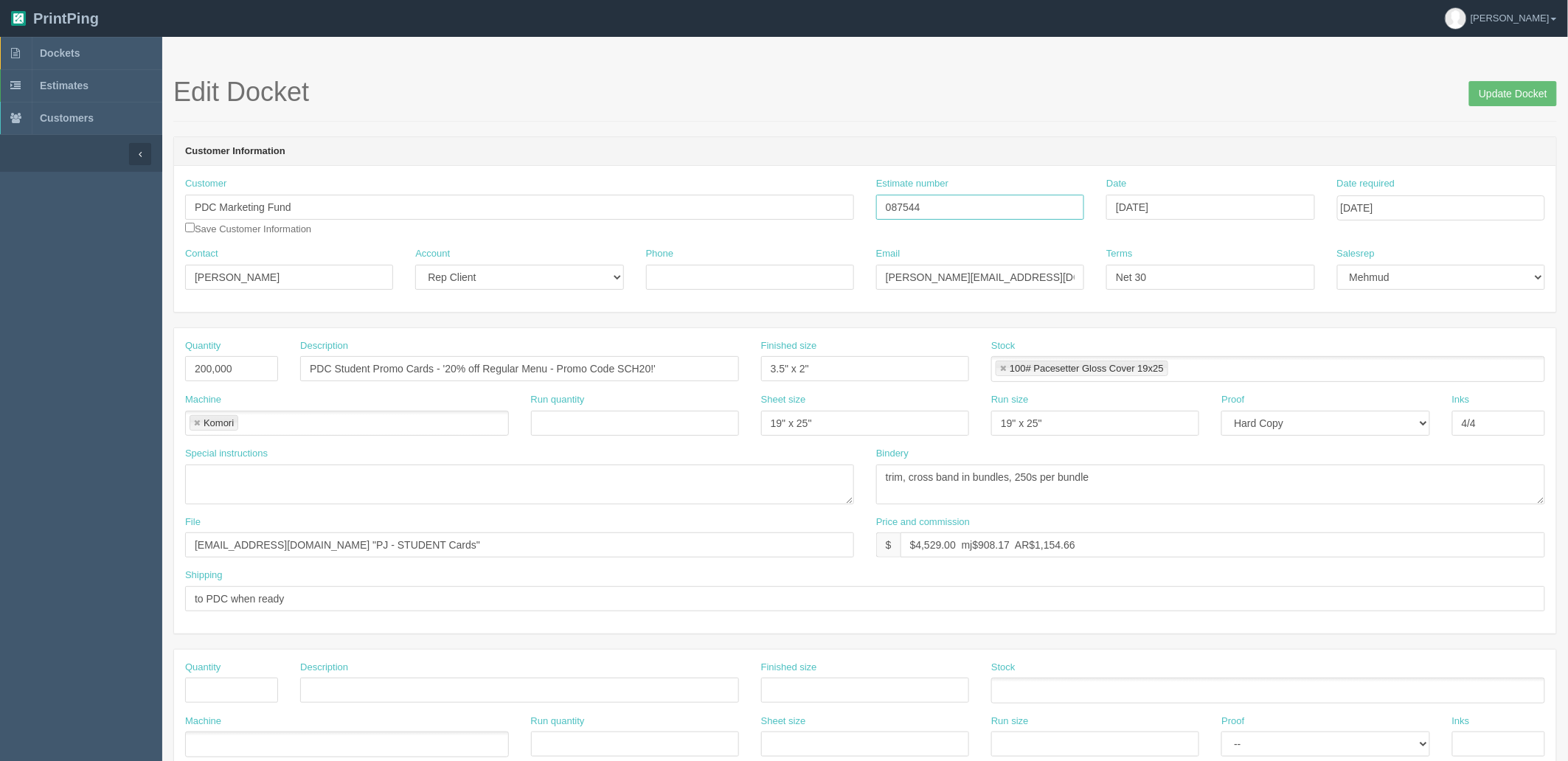
click at [980, 198] on input "087544" at bounding box center [980, 207] width 208 height 25
click at [71, 47] on span "Dockets" at bounding box center [59, 53] width 40 height 12
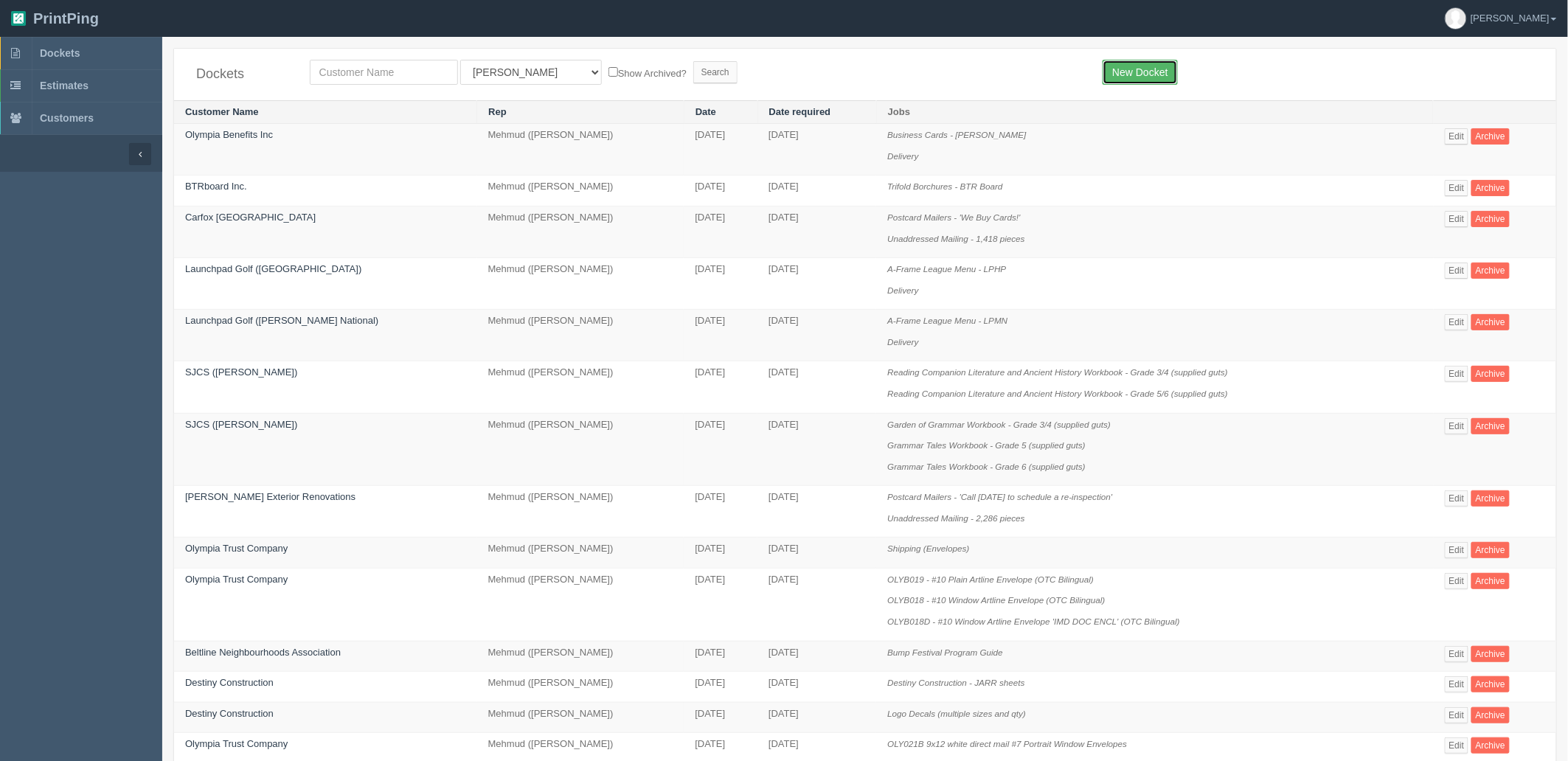
click at [1150, 75] on link "New Docket" at bounding box center [1139, 73] width 74 height 25
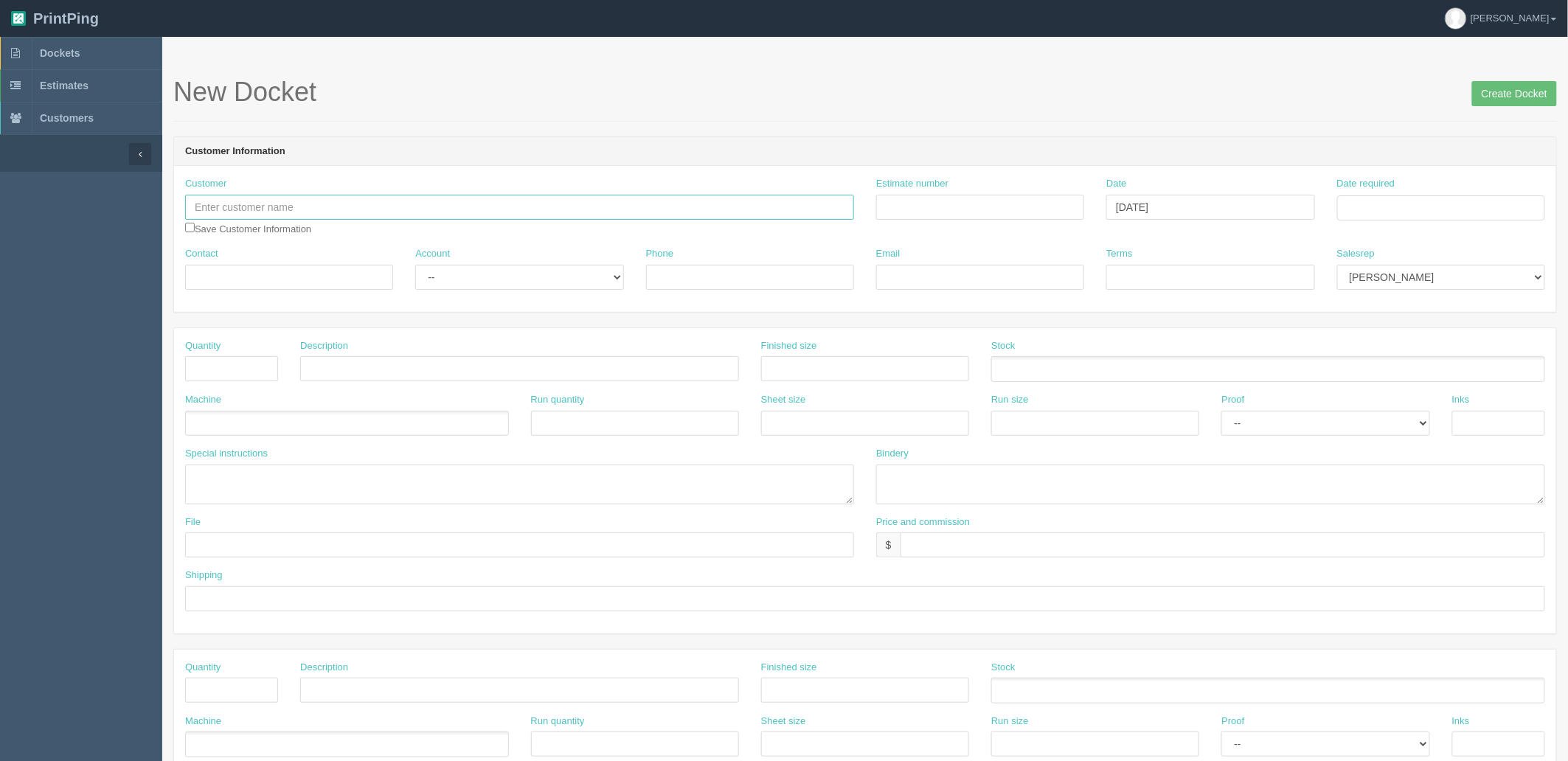
click at [321, 201] on input "text" at bounding box center [519, 207] width 669 height 25
paste input "Alberta Continuing Care Association"
type input "Alberta Continuing Care Association"
click at [202, 269] on input "Contact" at bounding box center [289, 277] width 208 height 25
paste input "Lisa Brick"
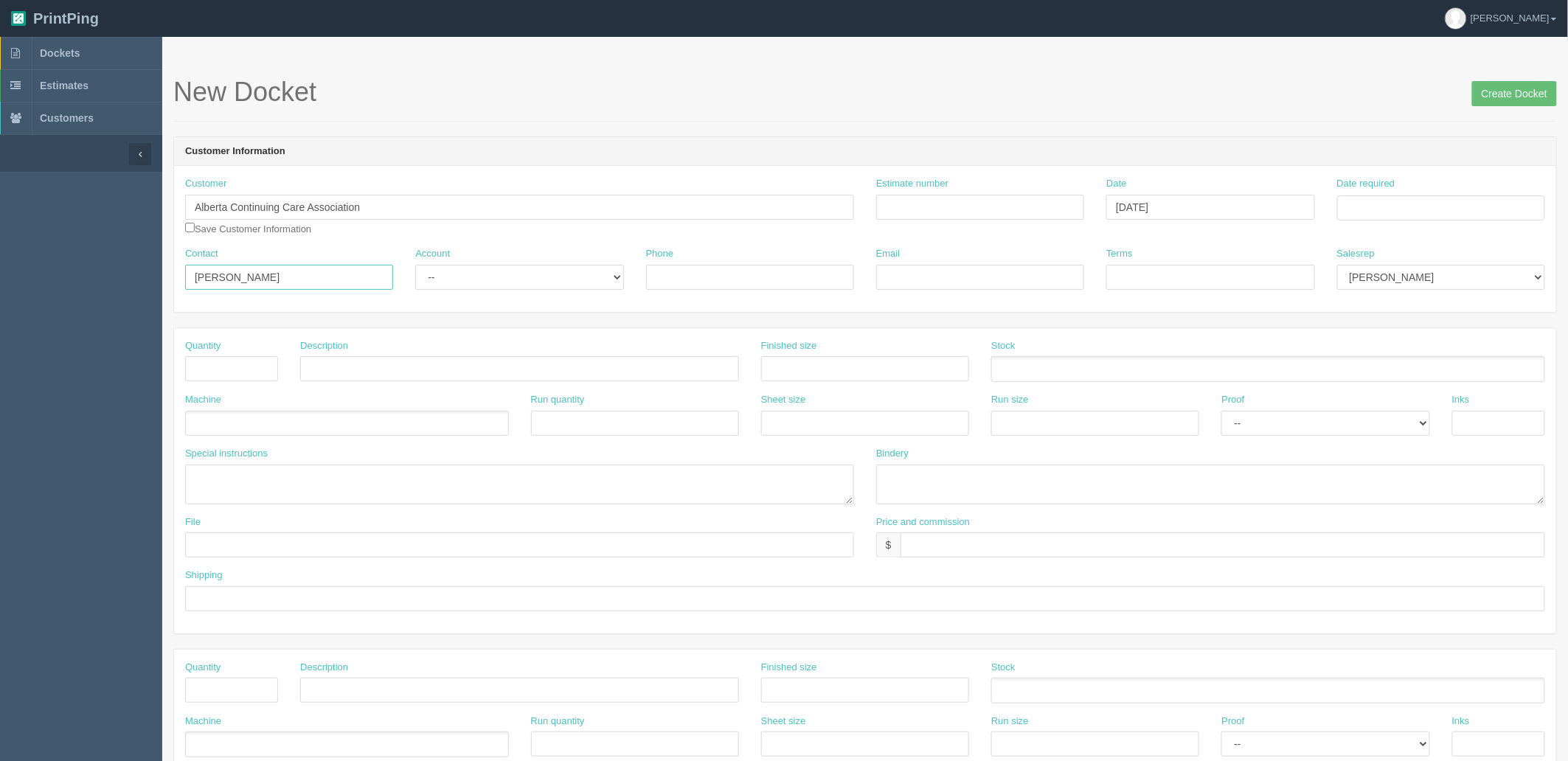
type input "Lisa Brick/Dustin Menger"
select select "Rep Client"
click at [415, 265] on select "-- Existing Client Allrush Client Rep Client" at bounding box center [519, 277] width 208 height 25
click at [708, 276] on input "Phone" at bounding box center [750, 277] width 208 height 25
paste input "587-991-9255"
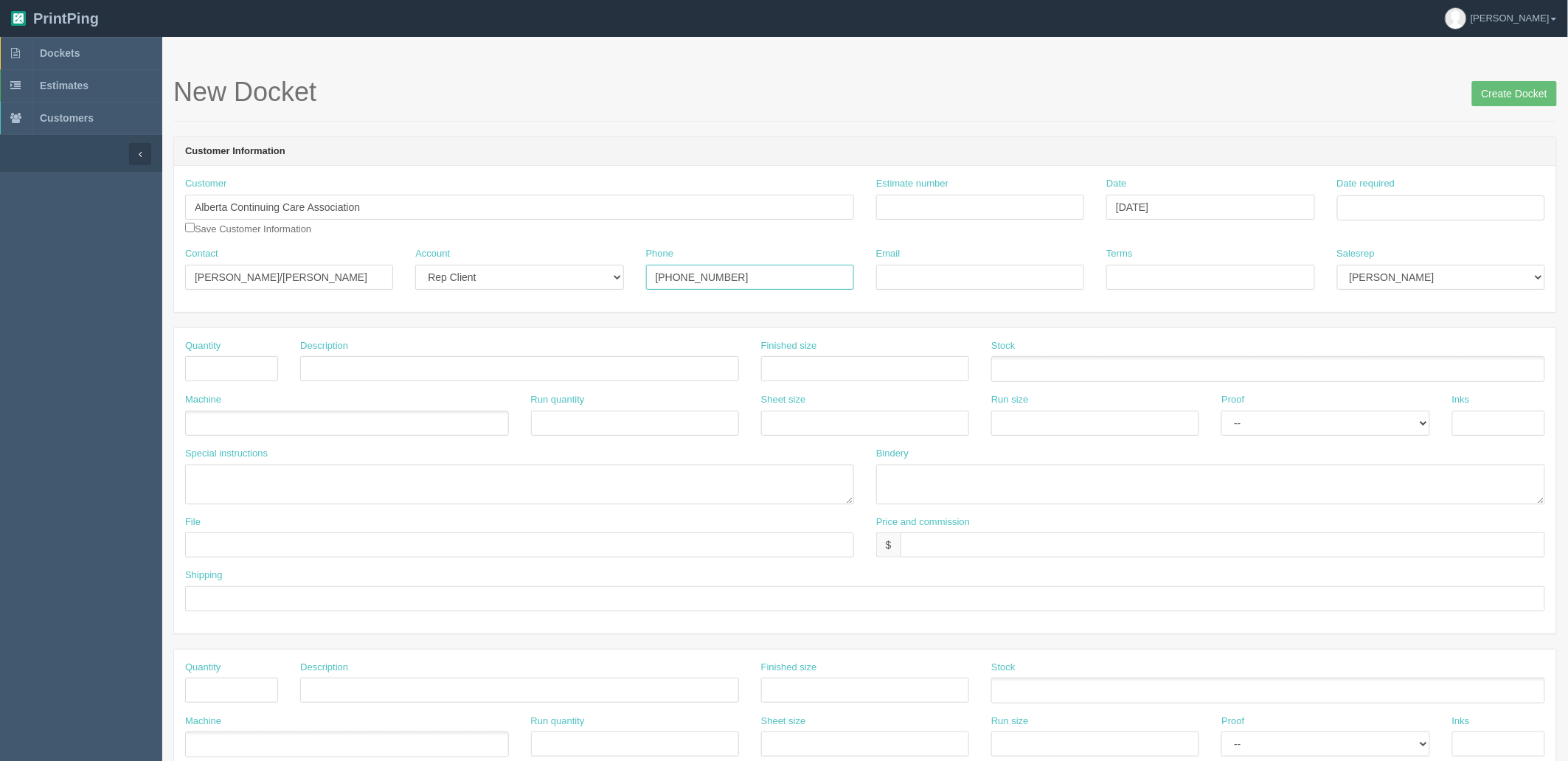
click at [740, 271] on input "587-991-9255" at bounding box center [750, 277] width 208 height 25
paste input "(403) 988-5548"
type input "587-991-9255 / (403) 988-5548"
drag, startPoint x: 999, startPoint y: 276, endPoint x: 1008, endPoint y: 288, distance: 15.0
click at [999, 276] on input "Email" at bounding box center [980, 277] width 208 height 25
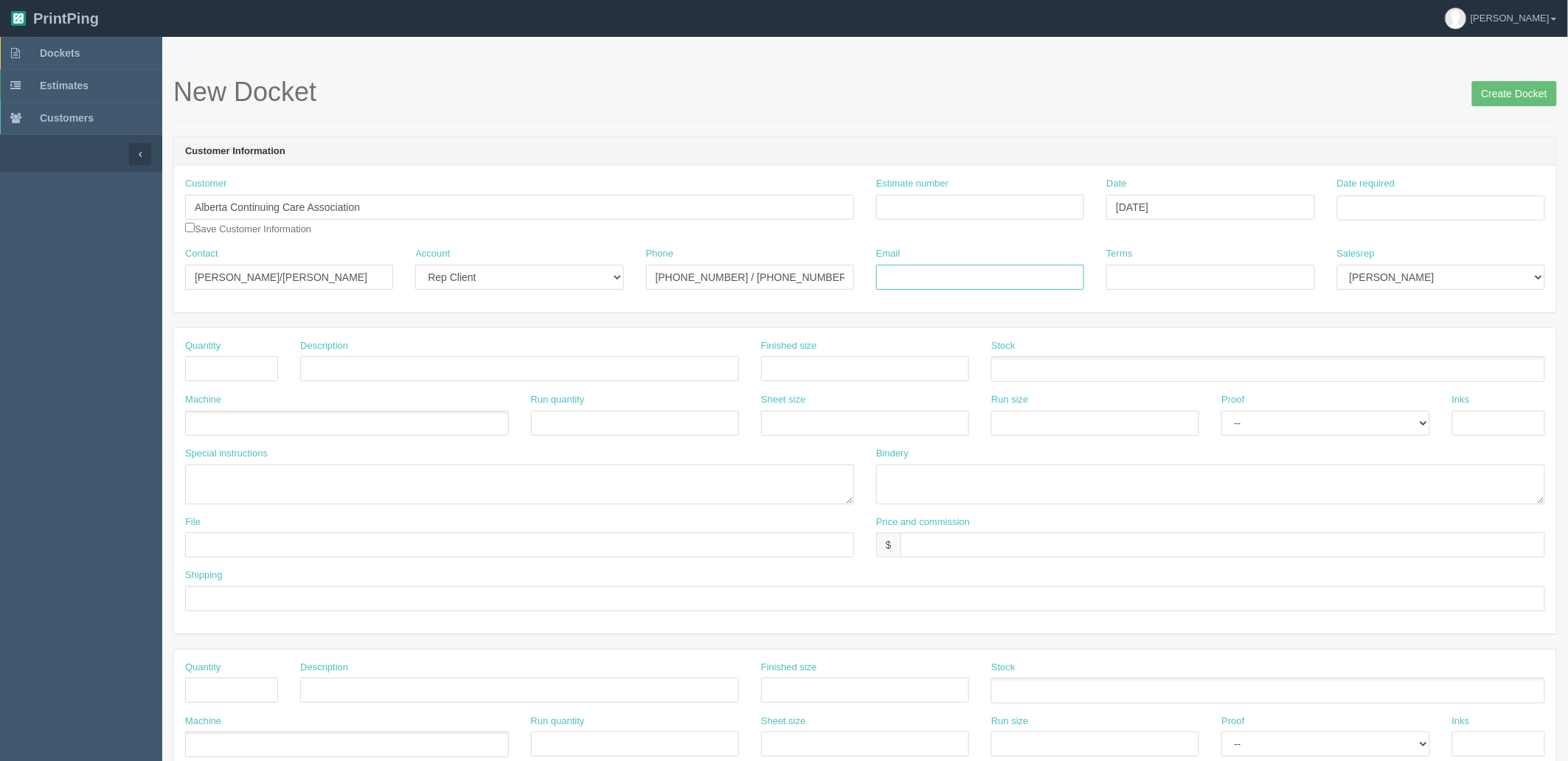
paste input "dustin@sparkeventcollective.com"
drag, startPoint x: 926, startPoint y: 274, endPoint x: 948, endPoint y: 287, distance: 25.6
click at [926, 274] on input "dustin@sparkeventcollective.com" at bounding box center [980, 277] width 208 height 25
paste input "lisa.brick@ab-cca.ca"
type input "lisa.brick@ab-cca.ca / dustin@sparkeventcollective.com"
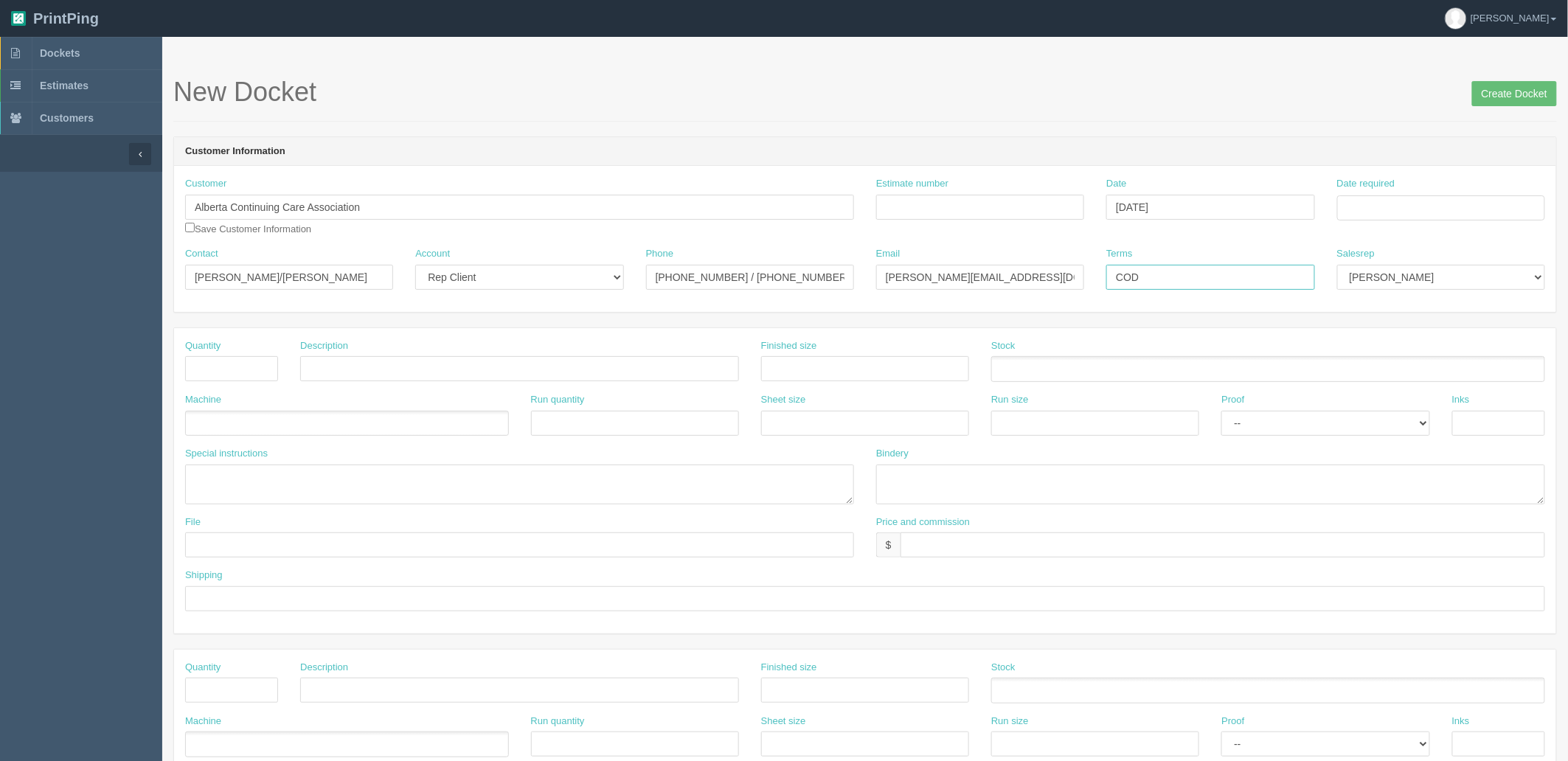
type input "COD"
select select "8"
click at [1372, 201] on input "Date required" at bounding box center [1441, 208] width 208 height 25
click at [1390, 356] on td "19" at bounding box center [1391, 348] width 19 height 21
click at [1433, 373] on td "28" at bounding box center [1431, 370] width 19 height 21
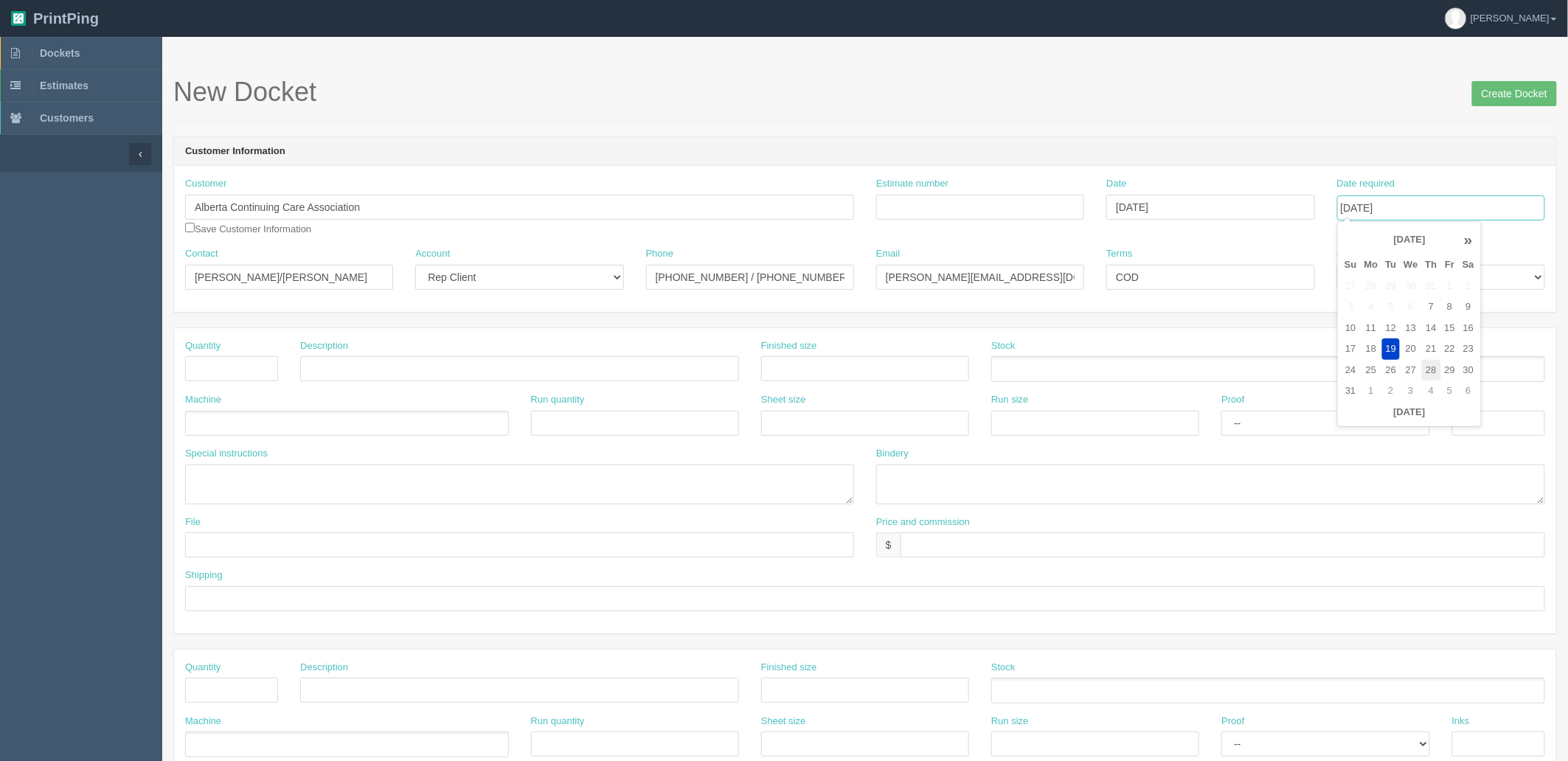
type input "[DATE]"
click at [970, 209] on input "Estimate number" at bounding box center [980, 207] width 208 height 25
type input "Outsource - See quotesheet"
click at [1229, 219] on input "[DATE]" at bounding box center [1210, 207] width 208 height 25
click at [1181, 332] on td "13" at bounding box center [1180, 327] width 21 height 21
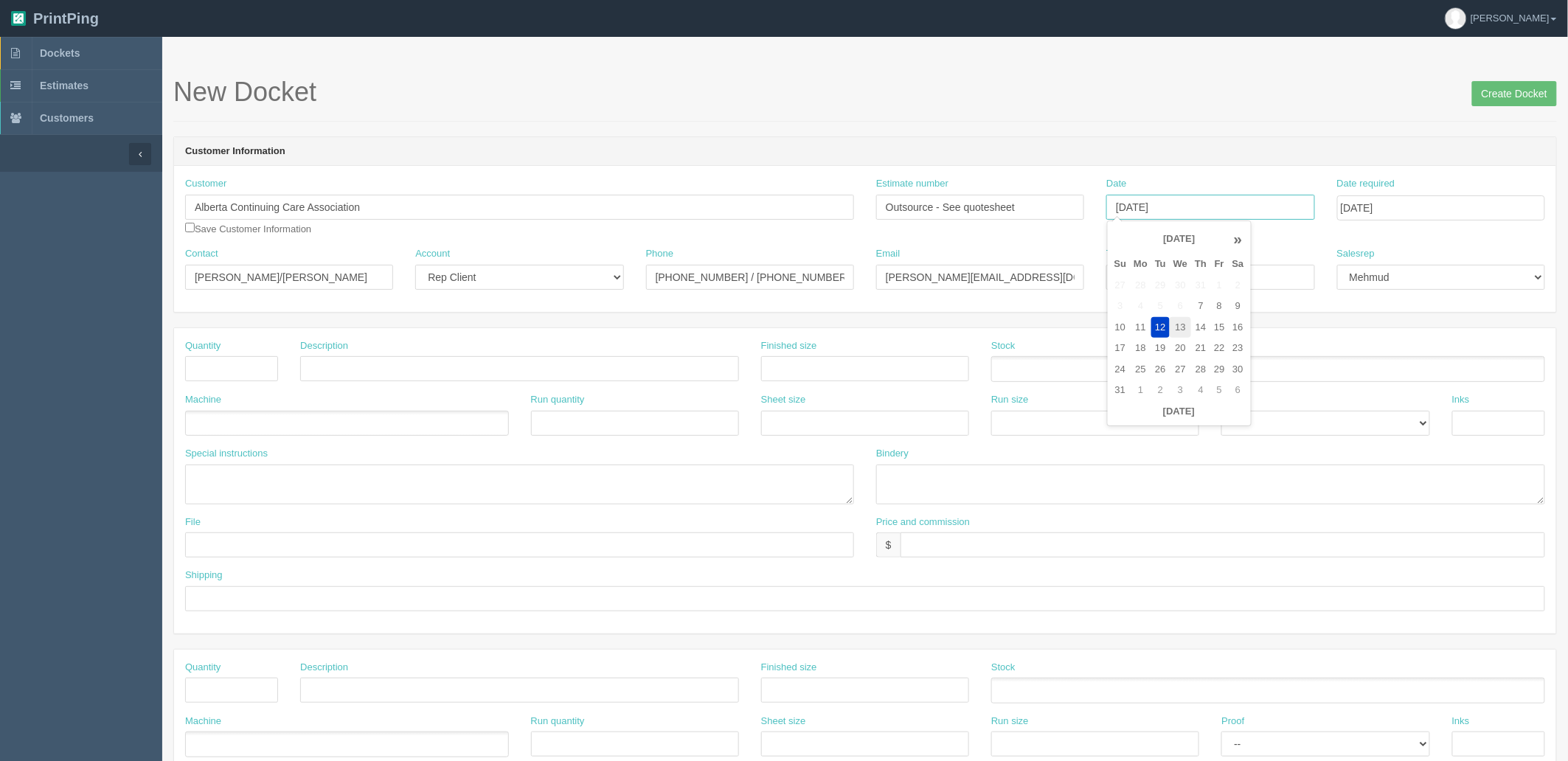
type input "[DATE]"
drag, startPoint x: 1031, startPoint y: 99, endPoint x: 994, endPoint y: 101, distance: 37.1
click at [1029, 99] on h1 "New Docket Create Docket" at bounding box center [865, 92] width 1384 height 30
click at [246, 372] on input "text" at bounding box center [232, 369] width 93 height 25
click at [211, 373] on input "text" at bounding box center [232, 369] width 93 height 25
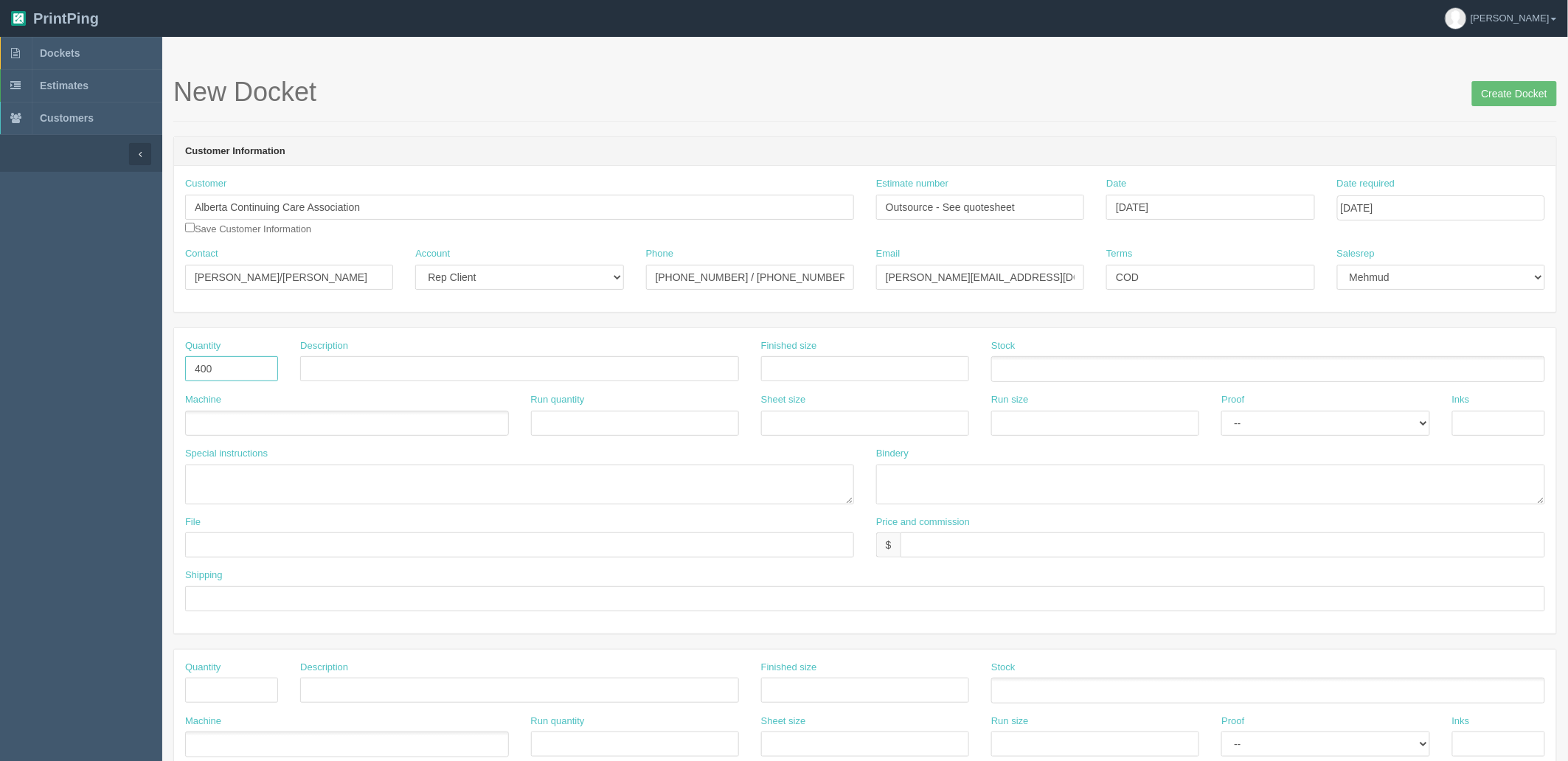
type input "400"
paste input "E6061PREMIUM | Savannah Cycle 6 oz Recycled Cotton Tote: Premium"
type input "E6061PREMIUM | Savannah Cycle 6 oz Recycled Cotton Tote"
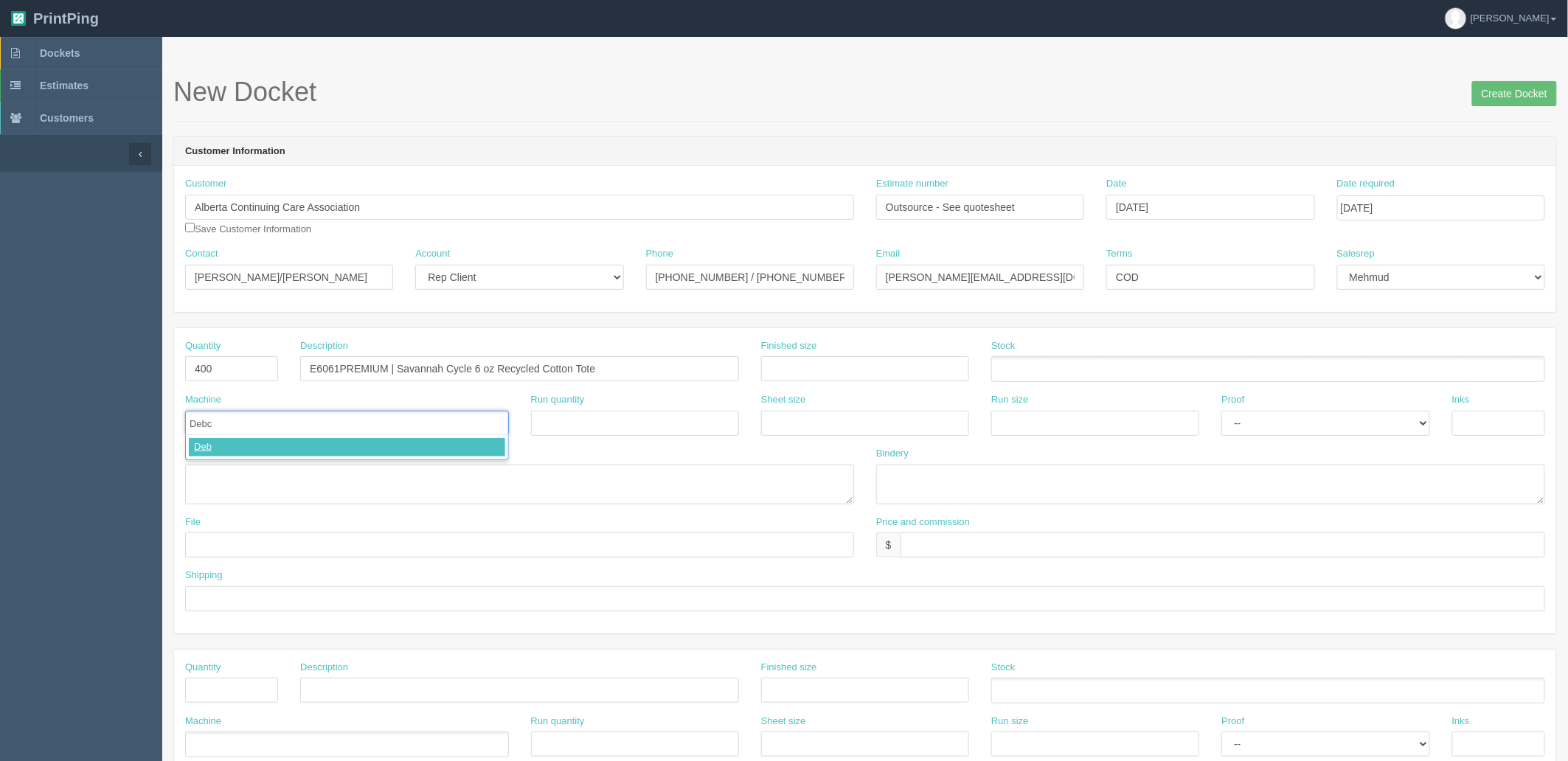
type input "Debco"
drag, startPoint x: 255, startPoint y: 489, endPoint x: 279, endPoint y: 512, distance: 33.2
click at [255, 489] on textarea "PO: -" at bounding box center [519, 485] width 669 height 40
paste textarea "E6061PREMIUM | Savannah Cycle 6 oz Recycled Cotton Tote: Premium"
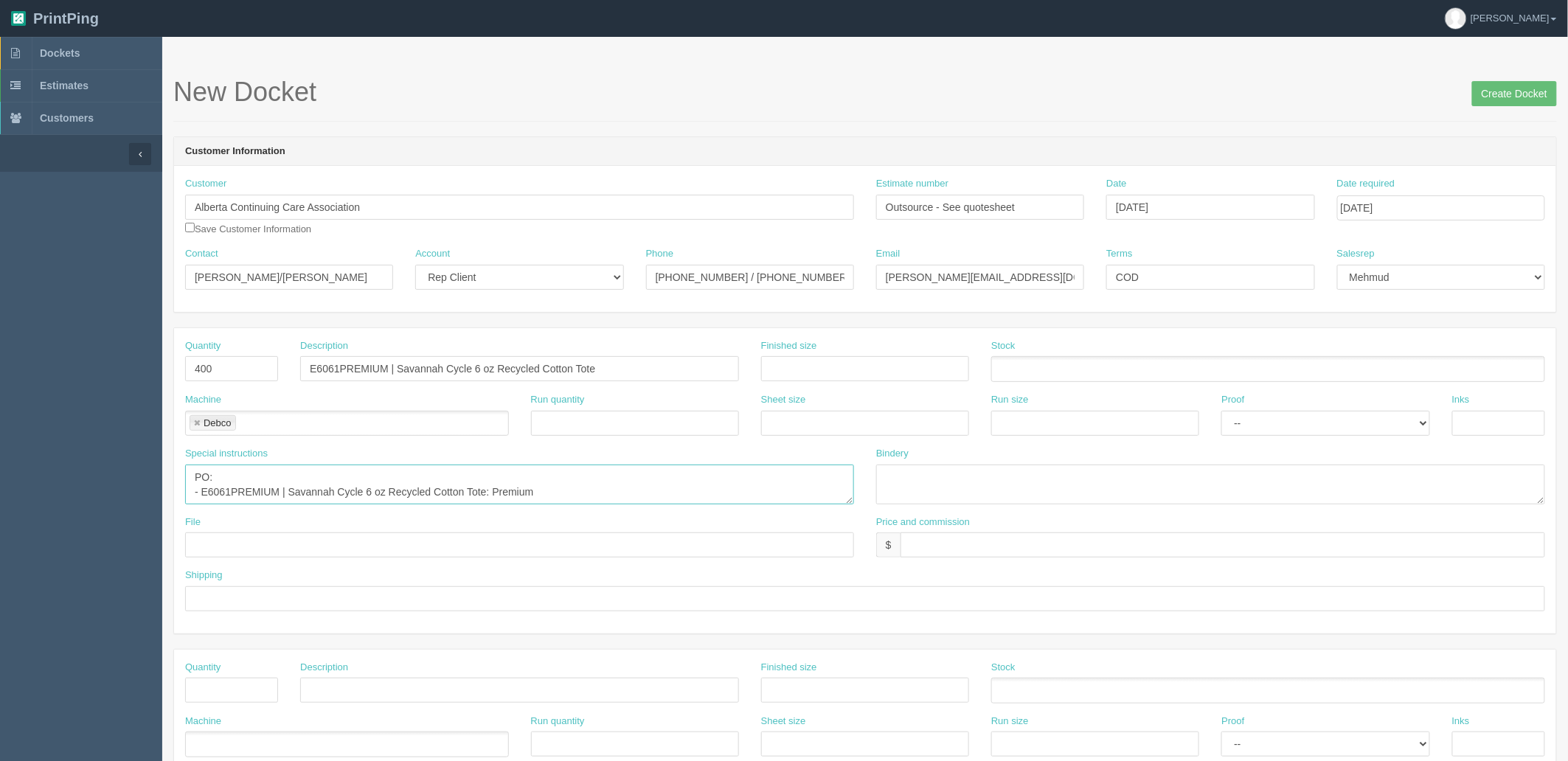
click at [561, 495] on textarea "PO: - E6061PREMIUM | Savannah Cycle 6 oz Recycled Cotton Tote: Premium" at bounding box center [519, 485] width 669 height 40
paste textarea "Black/Heathered Grey"
click at [740, 489] on textarea "PO: - E6061PREMIUM | Savannah Cycle 6 oz Recycled Cotton Tote: Premium, Black/H…" at bounding box center [519, 485] width 669 height 40
click at [775, 490] on textarea "PO: - E6061PREMIUM | Savannah Cycle 6 oz Recycled Cotton Tote: Premium, Black/H…" at bounding box center [519, 485] width 669 height 40
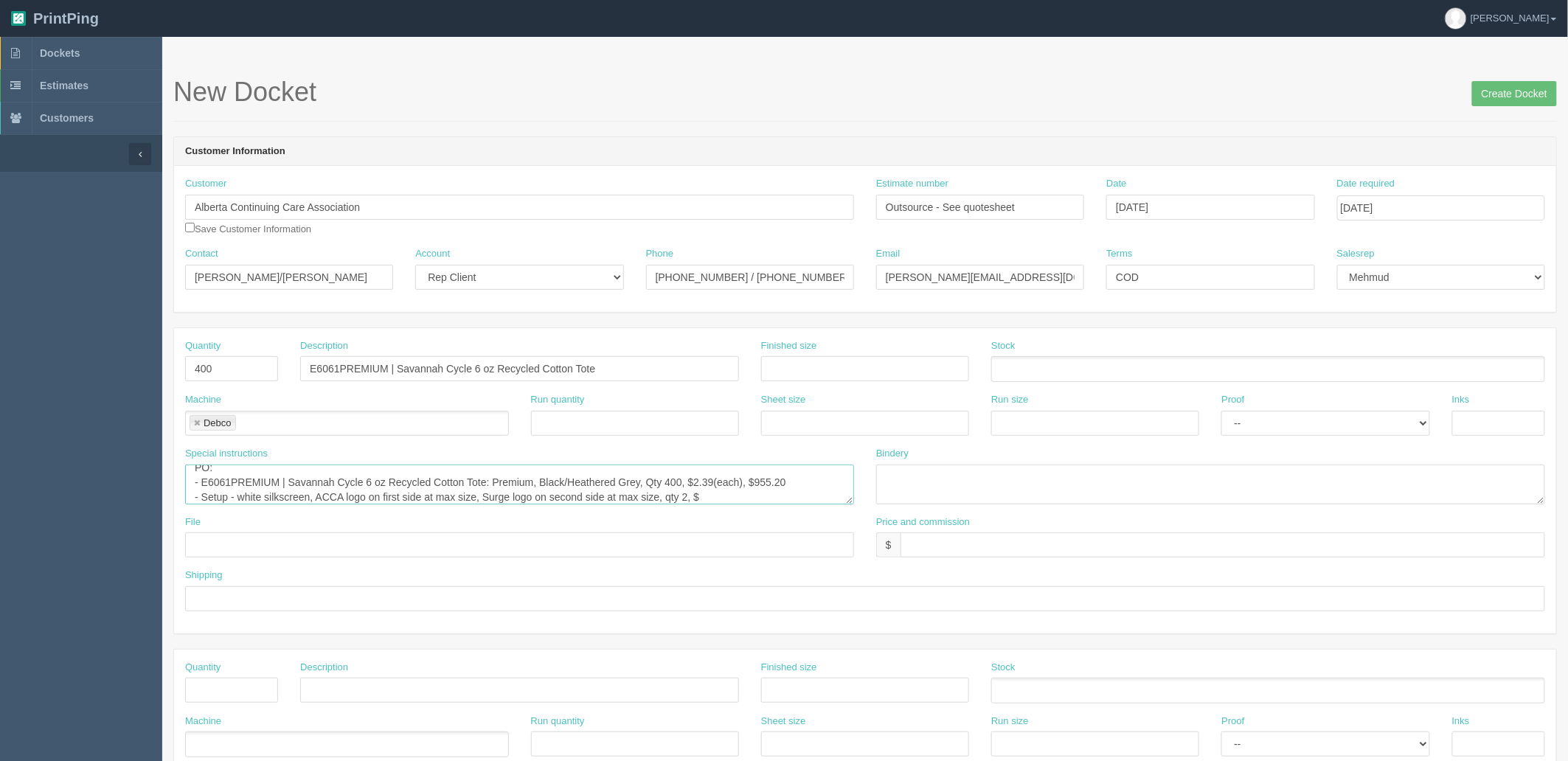
click at [730, 495] on textarea "PO: - E6061PREMIUM | Savannah Cycle 6 oz Recycled Cotton Tote: Premium, Black/H…" at bounding box center [519, 485] width 669 height 40
click at [775, 497] on textarea "PO: - E6061PREMIUM | Savannah Cycle 6 oz Recycled Cotton Tote: Premium, Black/H…" at bounding box center [519, 485] width 669 height 40
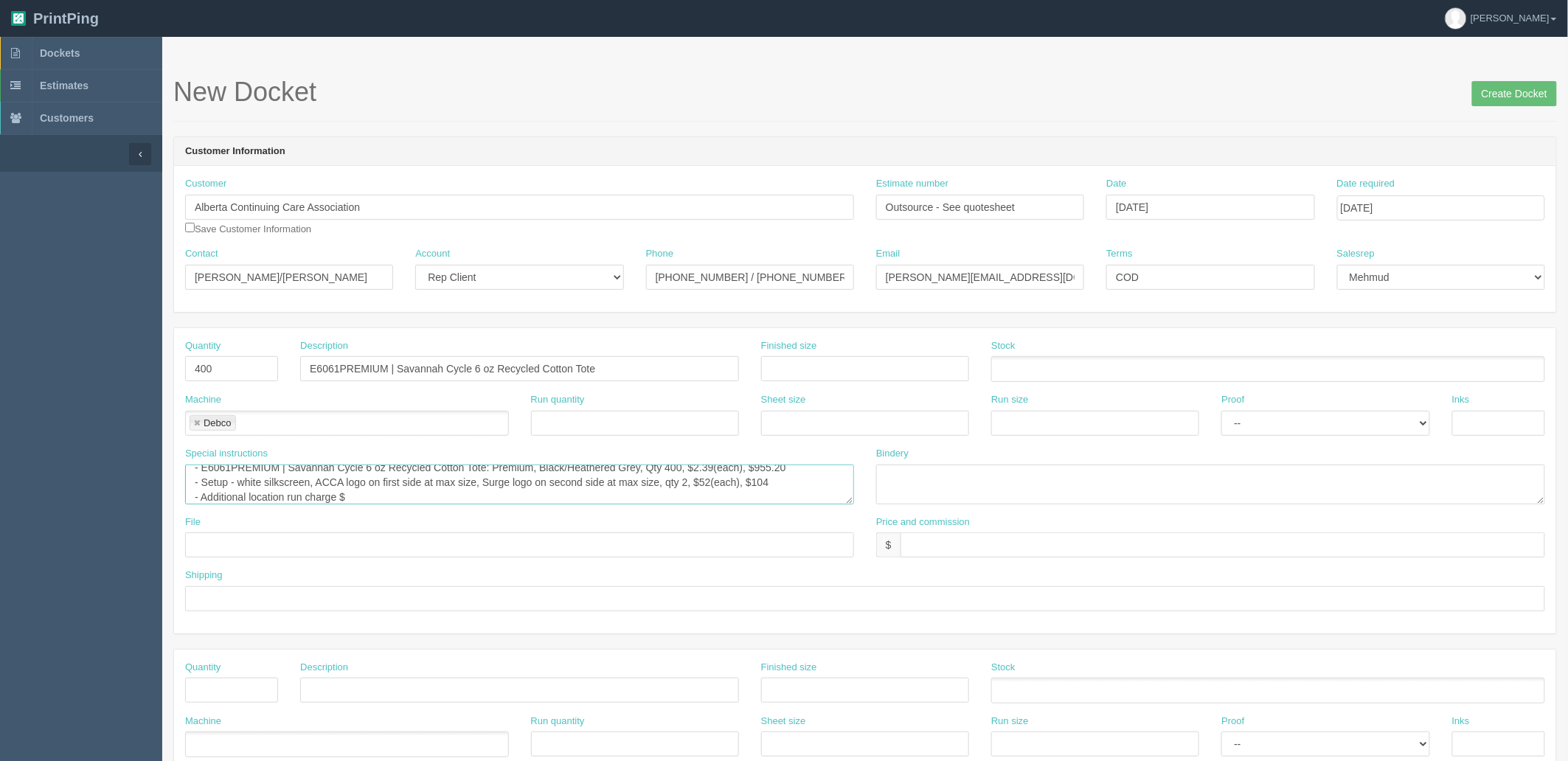
click at [371, 495] on textarea "PO: - E6061PREMIUM | Savannah Cycle 6 oz Recycled Cotton Tote: Premium, Black/H…" at bounding box center [519, 485] width 669 height 40
click at [429, 500] on textarea "PO: - E6061PREMIUM | Savannah Cycle 6 oz Recycled Cotton Tote: Premium, Black/H…" at bounding box center [519, 485] width 669 height 40
type textarea "PO: - E6061PREMIUM | Savannah Cycle 6 oz Recycled Cotton Tote: Premium, Black/H…"
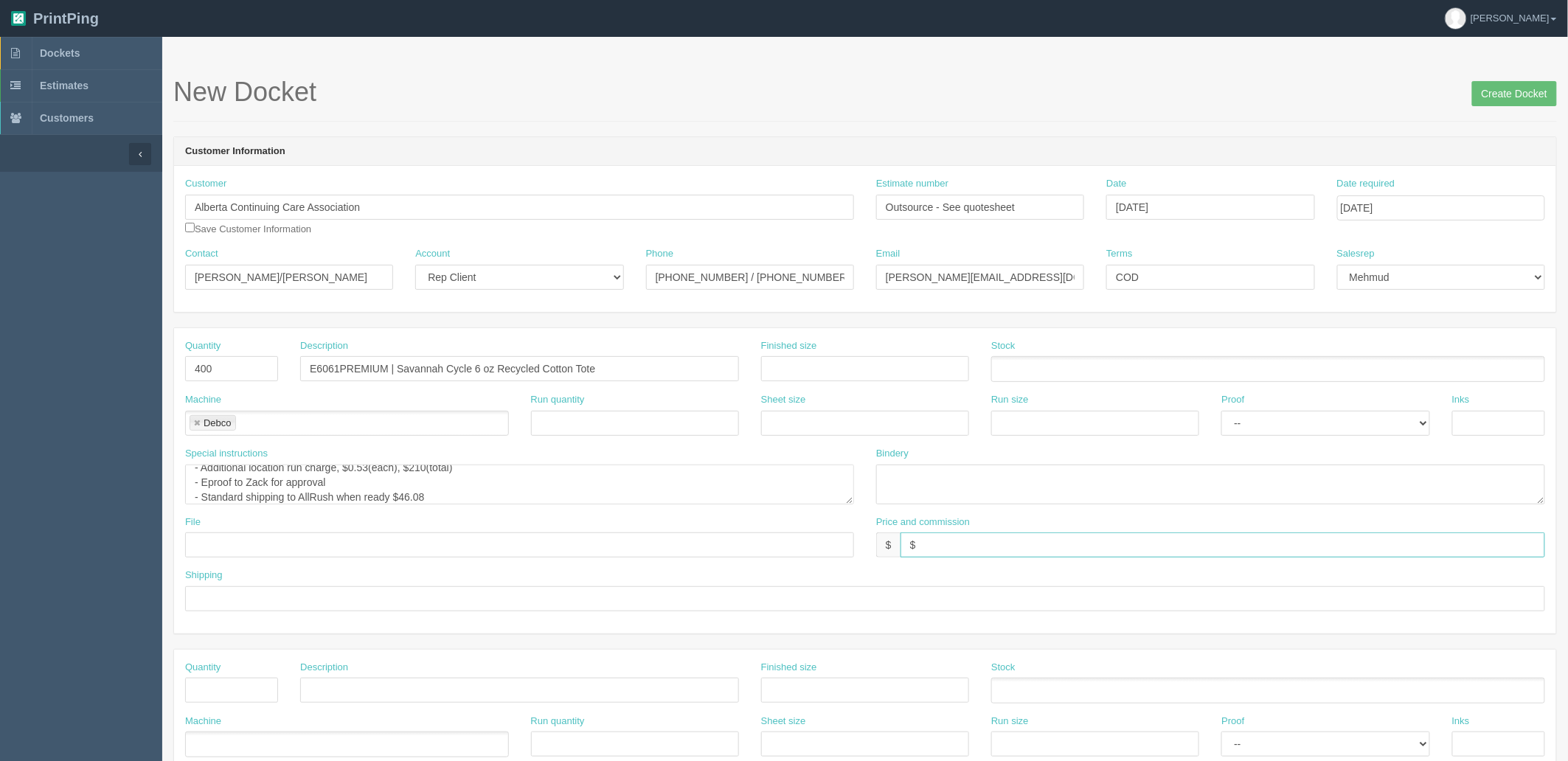
click at [1013, 546] on input "$" at bounding box center [1222, 545] width 644 height 25
click at [1011, 540] on input "$2,268.86 mj$ AR$" at bounding box center [1222, 545] width 644 height 25
type input "$2,268.86 mj$460.35 AR$394.58"
drag, startPoint x: 725, startPoint y: 276, endPoint x: 882, endPoint y: 297, distance: 158.4
click at [895, 273] on div "Contact Lisa Brick/Dustin Menger Account -- Existing Client Allrush Client Rep …" at bounding box center [865, 274] width 1382 height 54
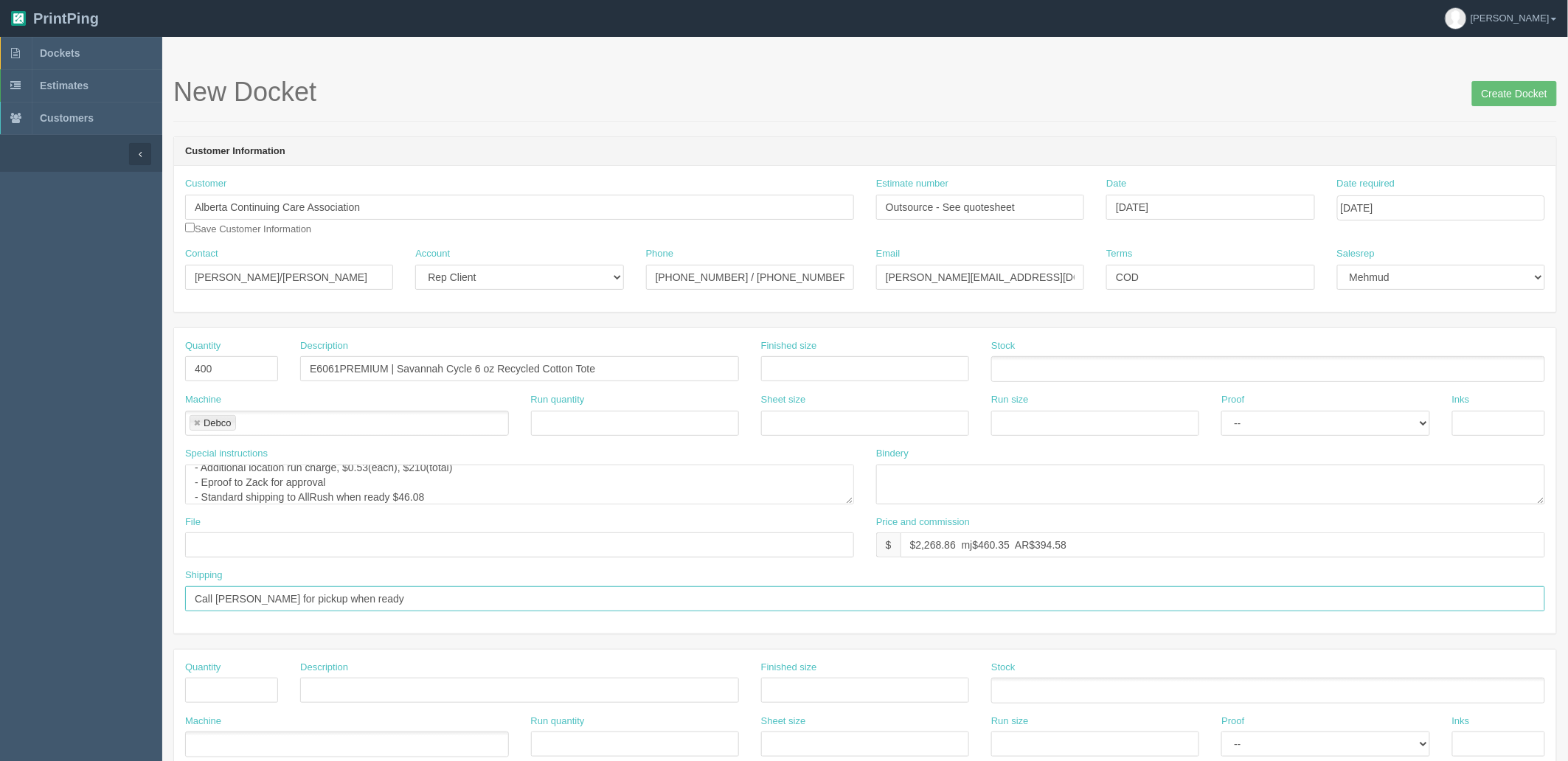
click at [247, 594] on input "Call Dustin for pickup when ready" at bounding box center [865, 599] width 1360 height 25
paste input "/ (403) 988-5548"
type input "Call Dustin: (403) 988-5548 for pickup when ready"
click at [266, 534] on input "text" at bounding box center [519, 545] width 669 height 25
type input "Sent to Debco"
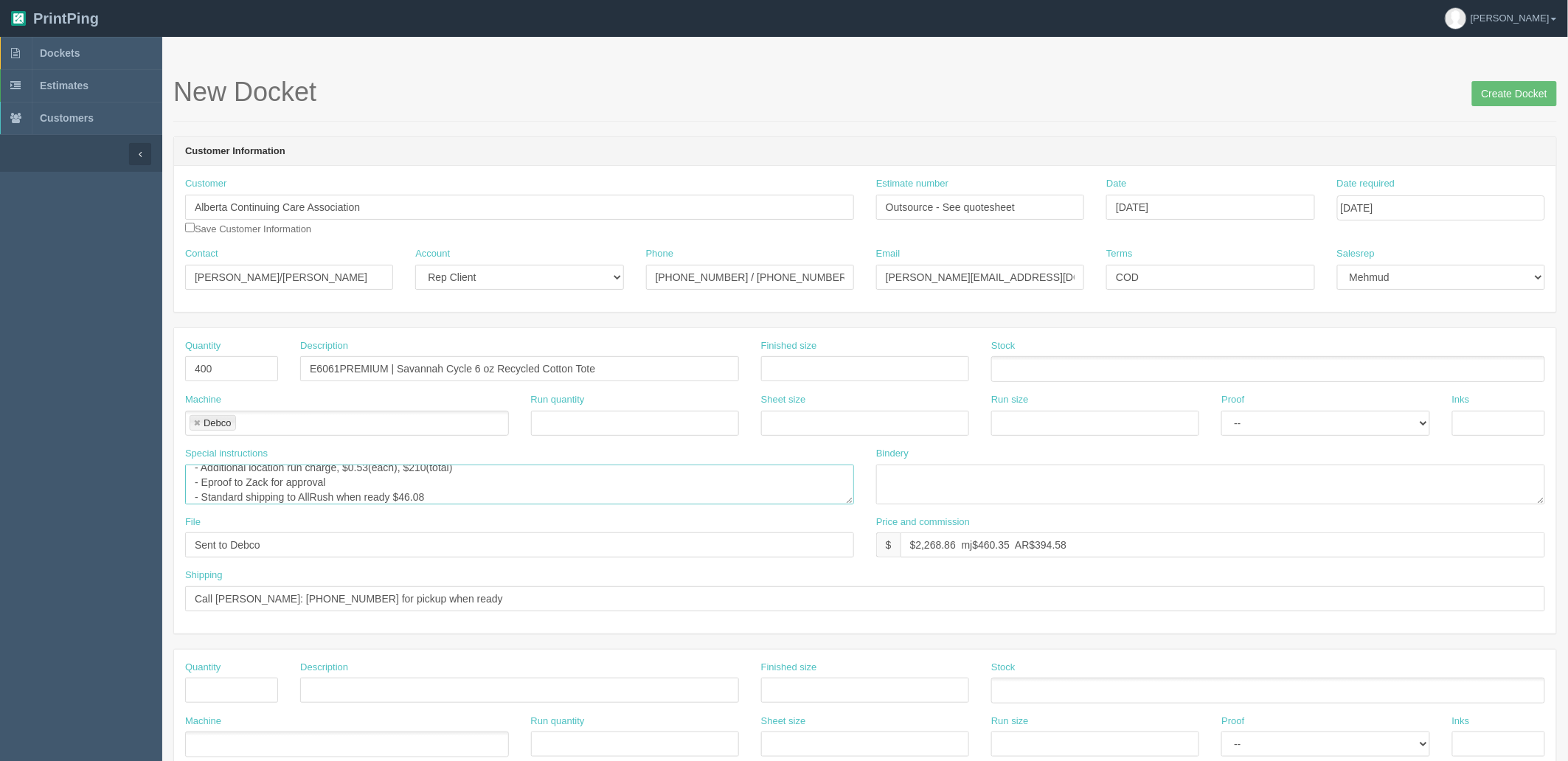
click at [507, 483] on textarea "PO: - E6061PREMIUM | Savannah Cycle 6 oz Recycled Cotton Tote: Premium, Black/H…" at bounding box center [519, 485] width 669 height 40
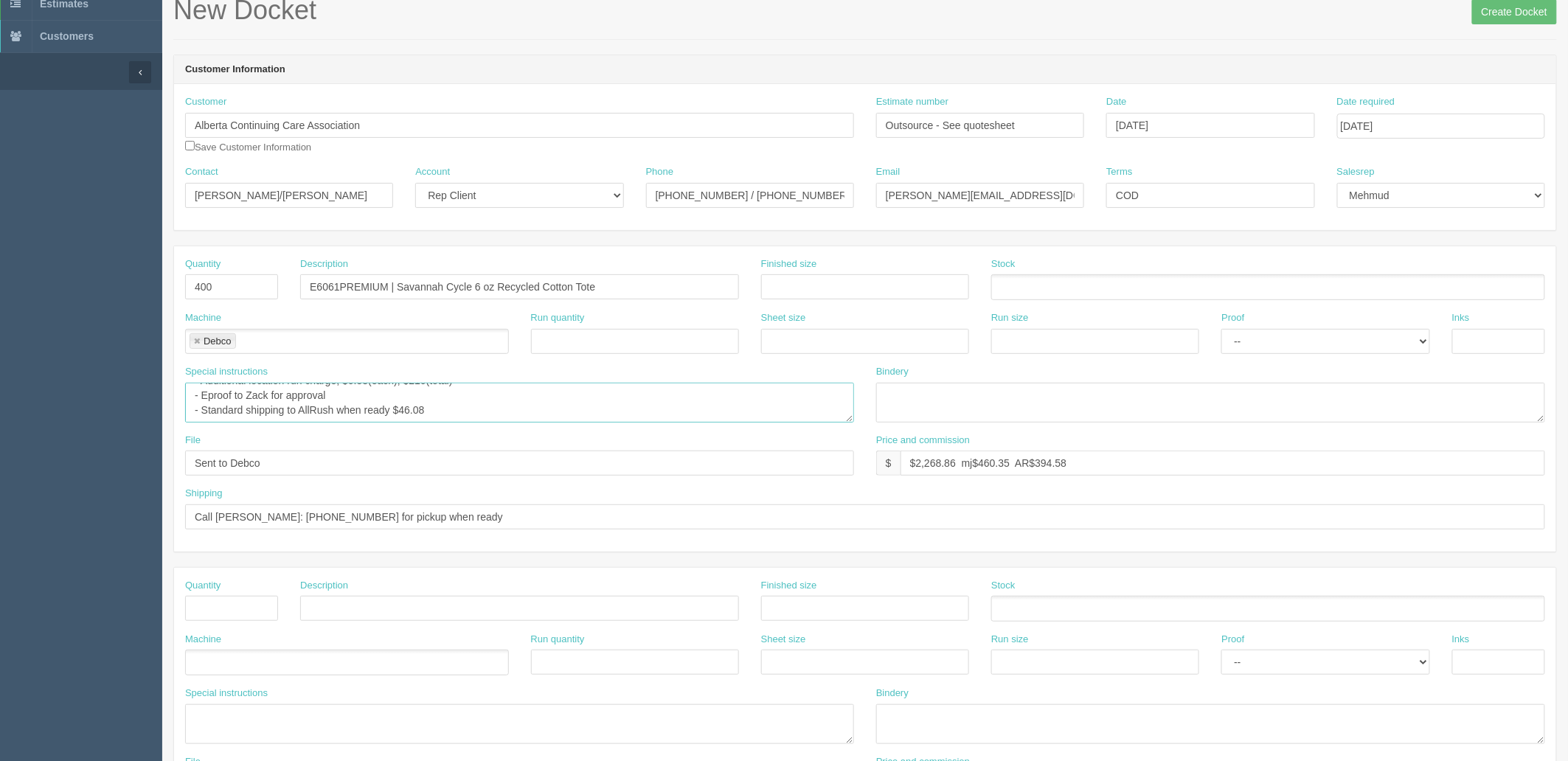
click at [593, 414] on textarea "PO: - E6061PREMIUM | Savannah Cycle 6 oz Recycled Cotton Tote: Premium, Black/H…" at bounding box center [519, 402] width 669 height 40
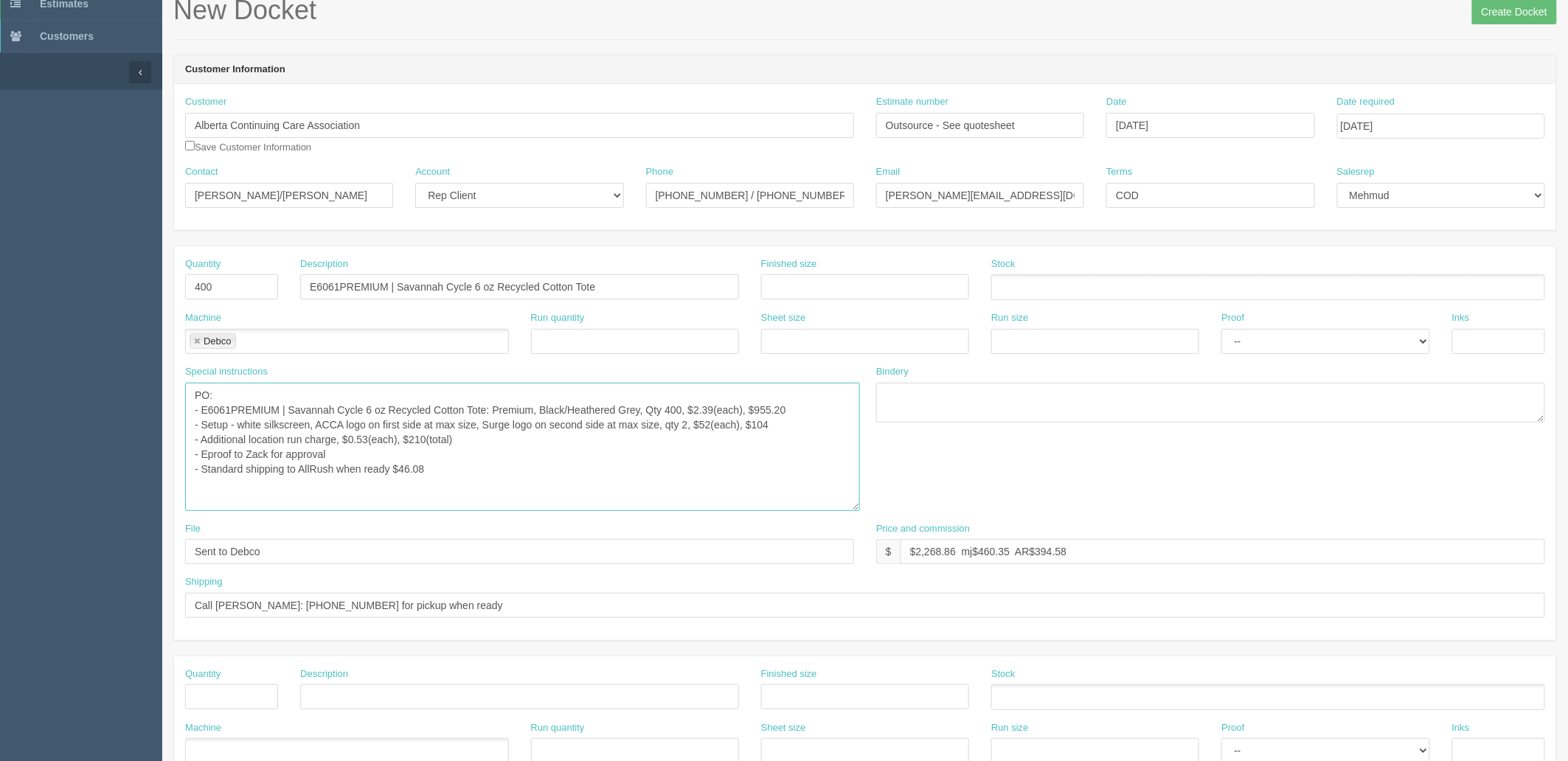
drag, startPoint x: 852, startPoint y: 418, endPoint x: 860, endPoint y: 506, distance: 88.4
click at [859, 507] on textarea "PO: - E6061PREMIUM | Savannah Cycle 6 oz Recycled Cotton Tote: Premium, Black/H…" at bounding box center [522, 447] width 675 height 129
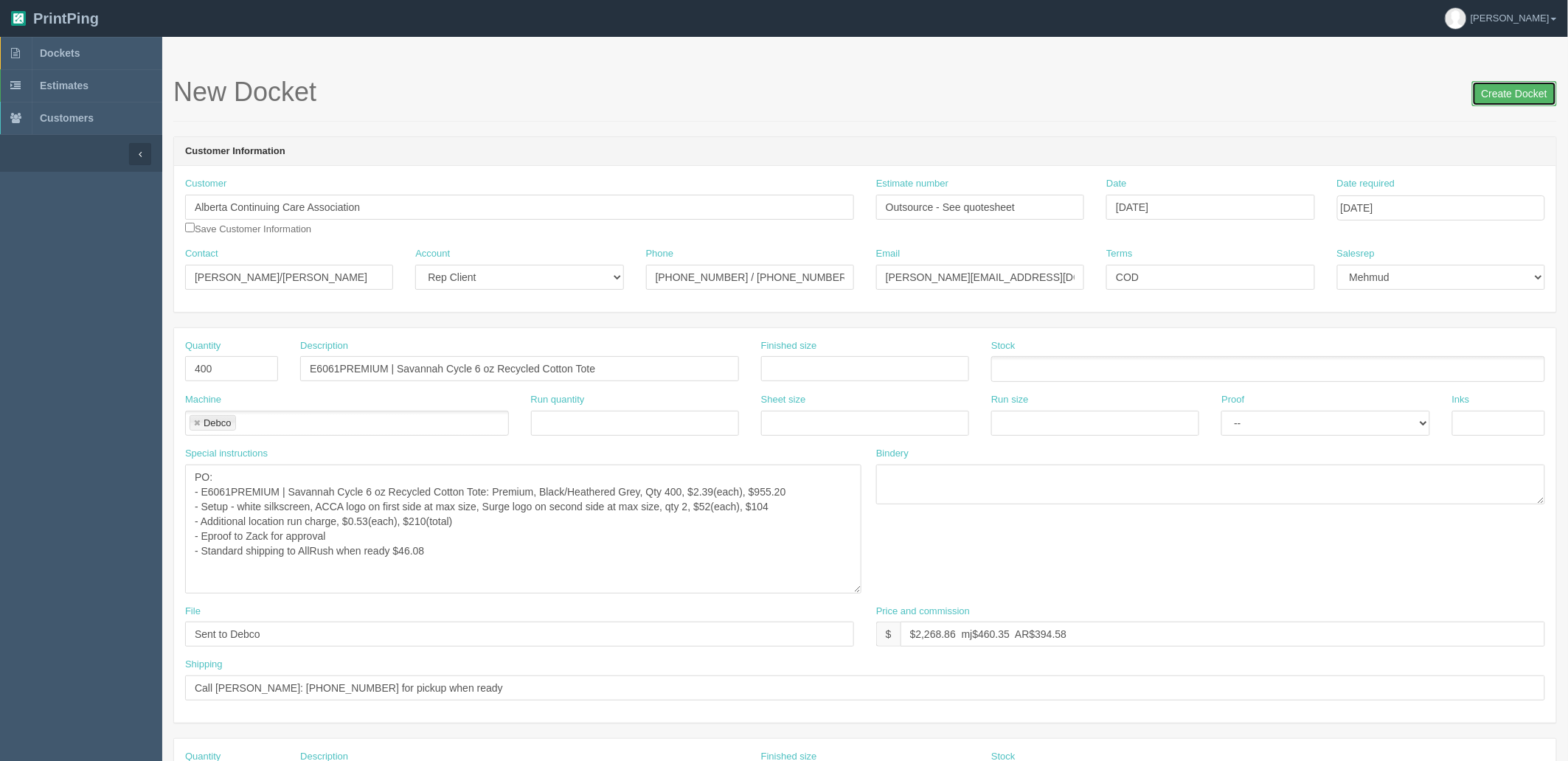
click at [1522, 91] on input "Create Docket" at bounding box center [1514, 94] width 85 height 25
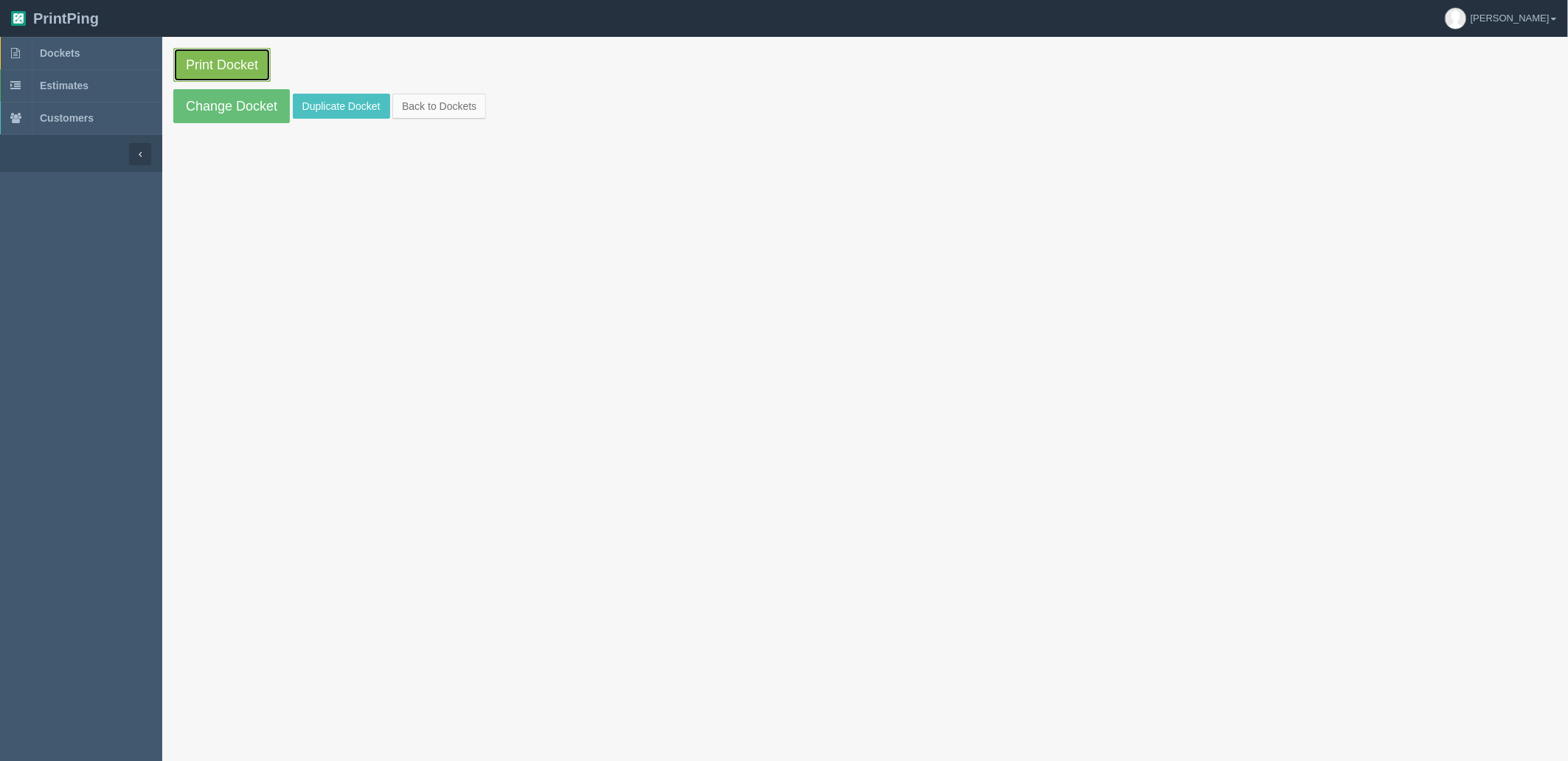
click at [220, 61] on link "Print Docket" at bounding box center [221, 65] width 97 height 34
click at [82, 50] on link "Dockets" at bounding box center [81, 53] width 162 height 32
